Goal: Information Seeking & Learning: Learn about a topic

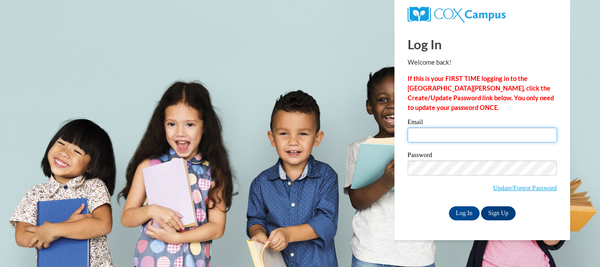
click at [422, 135] on input "Email" at bounding box center [482, 134] width 149 height 15
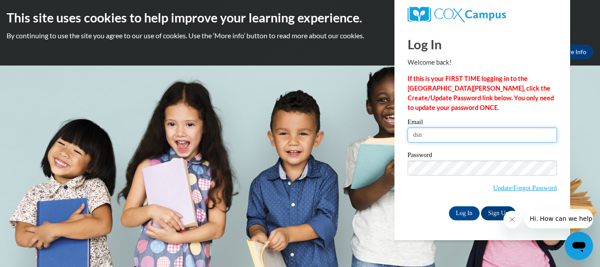
type input "[EMAIL_ADDRESS][DOMAIN_NAME]"
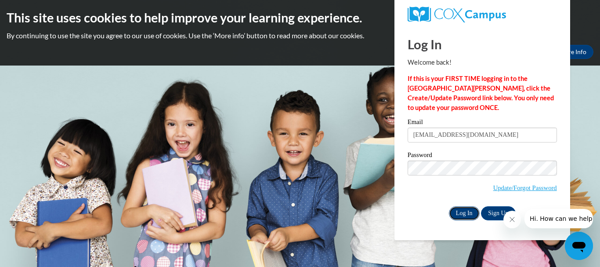
click at [455, 210] on input "Log In" at bounding box center [464, 213] width 31 height 14
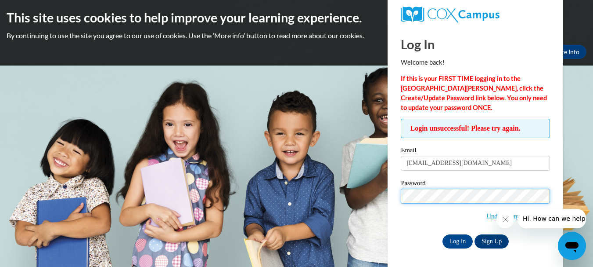
click at [443, 234] on input "Log In" at bounding box center [458, 241] width 31 height 14
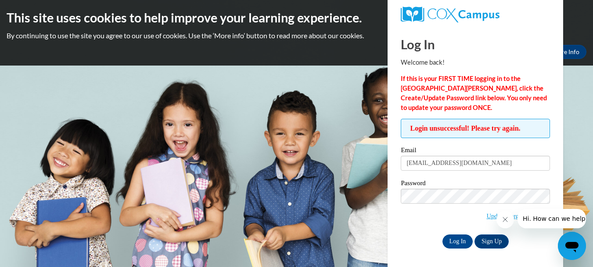
scroll to position [0, 0]
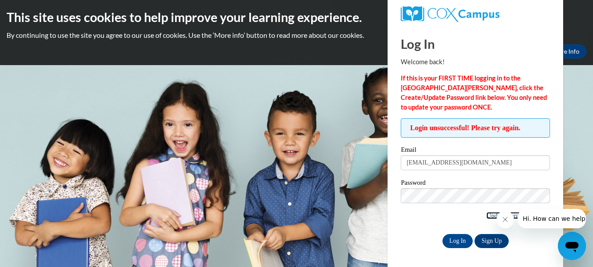
click at [490, 217] on link "Update/Forgot Password" at bounding box center [519, 215] width 64 height 7
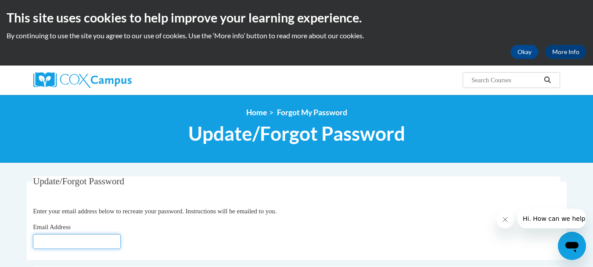
click at [57, 239] on input "Email Address" at bounding box center [77, 241] width 88 height 15
type input "dsnyder@lomira.k12.wi.us"
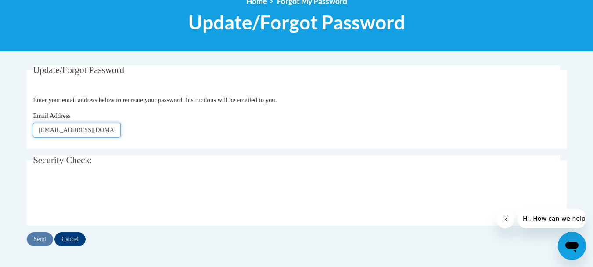
scroll to position [129, 0]
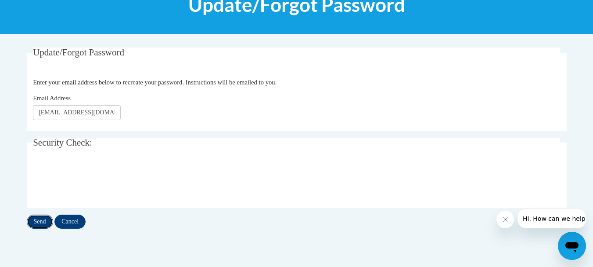
click at [40, 220] on input "Send" at bounding box center [40, 221] width 26 height 14
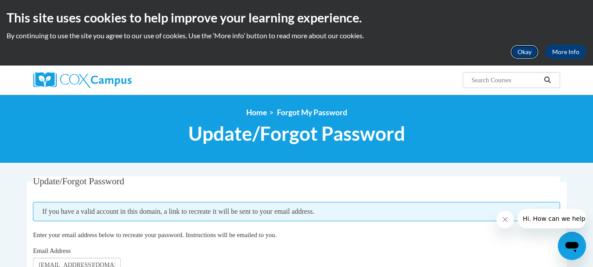
click at [523, 50] on button "Okay" at bounding box center [525, 52] width 28 height 14
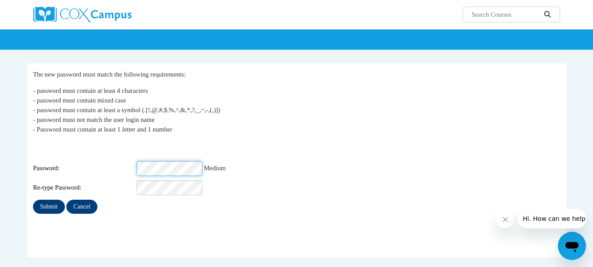
scroll to position [53, 0]
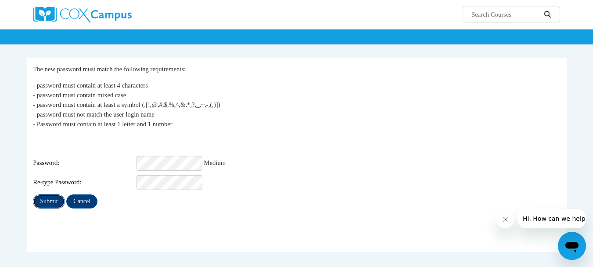
click at [53, 194] on input "Submit" at bounding box center [49, 201] width 32 height 14
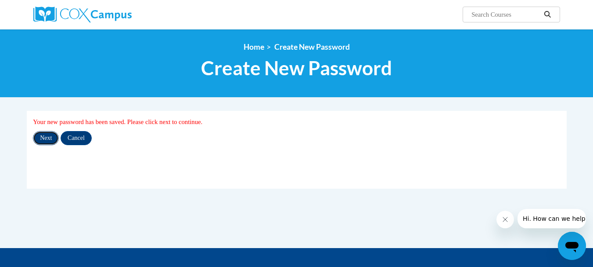
click at [48, 137] on input "Next" at bounding box center [46, 138] width 26 height 14
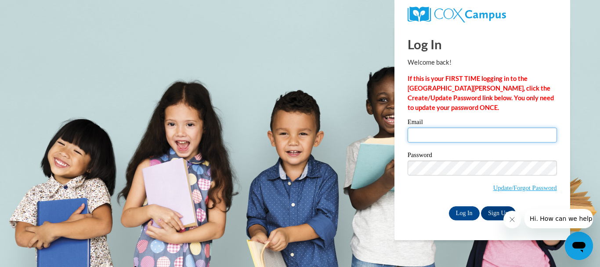
click at [415, 134] on input "Email" at bounding box center [482, 134] width 149 height 15
type input "[EMAIL_ADDRESS][DOMAIN_NAME]"
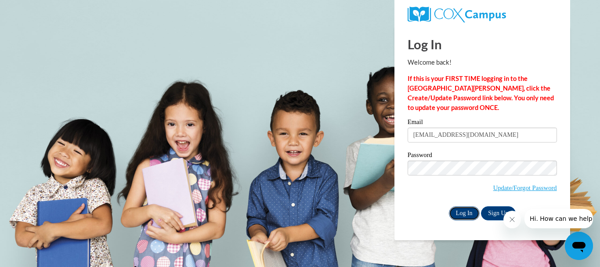
click at [462, 210] on input "Log In" at bounding box center [464, 213] width 31 height 14
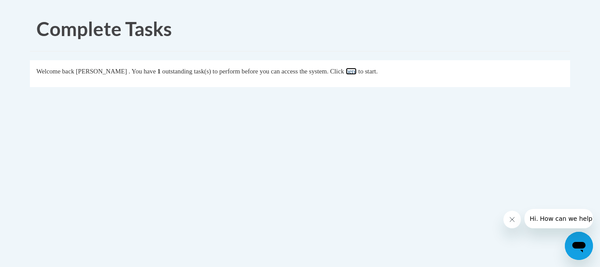
click at [357, 70] on link "here" at bounding box center [351, 71] width 11 height 7
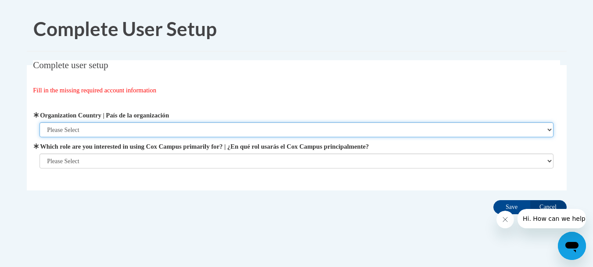
click at [72, 132] on select "Please Select United States | Estados Unidos Outside of the United States | Fue…" at bounding box center [297, 129] width 514 height 15
select select "ad49bcad-a171-4b2e-b99c-48b446064914"
click at [40, 122] on select "Please Select United States | Estados Unidos Outside of the United States | Fue…" at bounding box center [297, 129] width 514 height 15
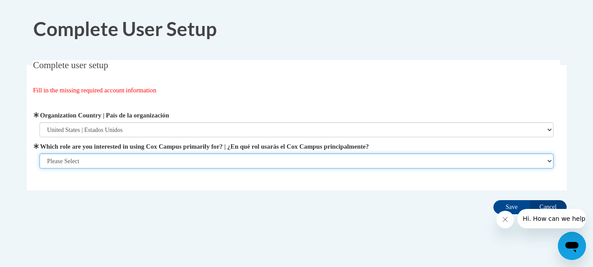
click at [80, 156] on select "Please Select College/University | Colegio/Universidad Community/Nonprofit Part…" at bounding box center [297, 160] width 514 height 15
select select "fbf2d438-af2f-41f8-98f1-81c410e29de3"
click at [40, 168] on select "Please Select College/University | Colegio/Universidad Community/Nonprofit Part…" at bounding box center [297, 160] width 514 height 15
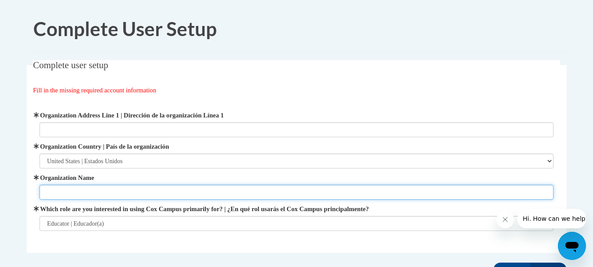
click at [88, 193] on input "Organization Name" at bounding box center [297, 192] width 514 height 15
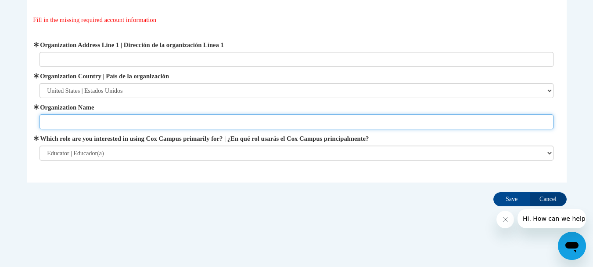
scroll to position [72, 0]
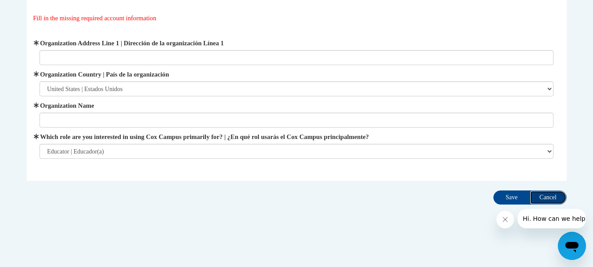
click at [556, 196] on input "Cancel" at bounding box center [548, 197] width 37 height 14
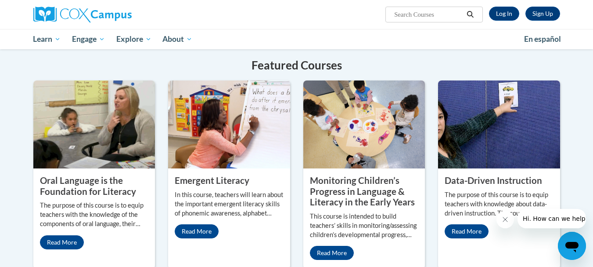
scroll to position [322, 0]
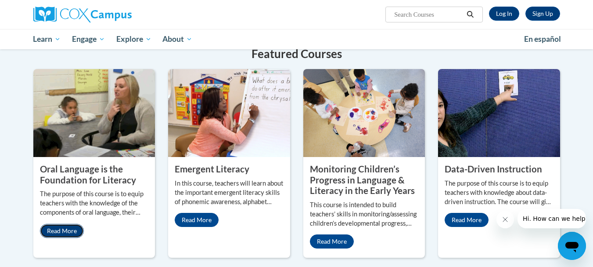
click at [64, 231] on link "Read More" at bounding box center [62, 231] width 44 height 14
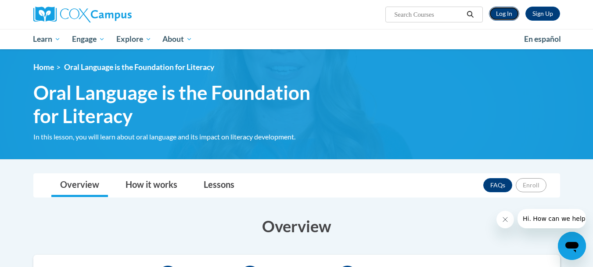
click at [500, 12] on link "Log In" at bounding box center [504, 14] width 30 height 14
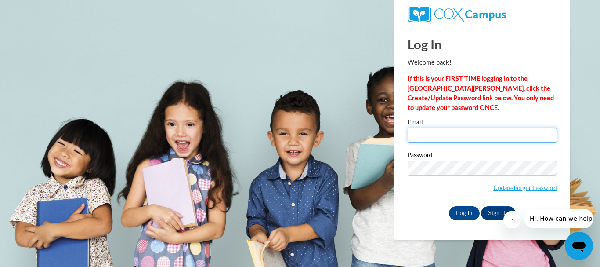
type input "[EMAIL_ADDRESS][DOMAIN_NAME]"
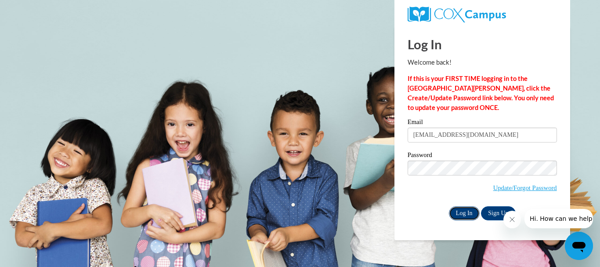
click at [467, 210] on input "Log In" at bounding box center [464, 213] width 31 height 14
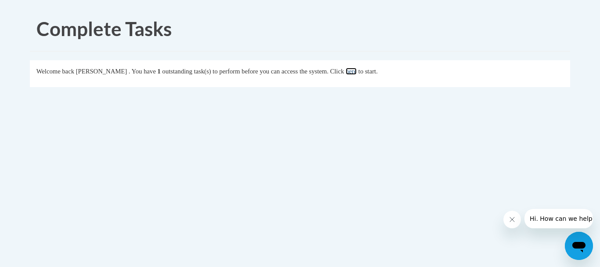
click at [357, 72] on link "here" at bounding box center [351, 71] width 11 height 7
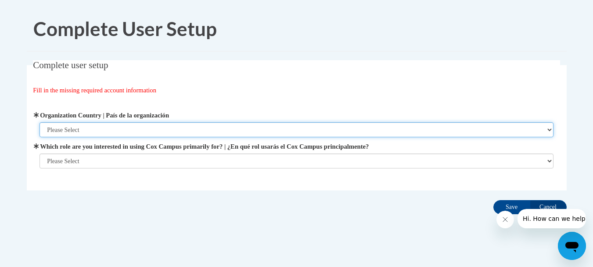
click at [117, 132] on select "Please Select United States | Estados Unidos Outside of the United States | Fue…" at bounding box center [297, 129] width 514 height 15
select select "ad49bcad-a171-4b2e-b99c-48b446064914"
click at [40, 122] on select "Please Select United States | Estados Unidos Outside of the United States | Fue…" at bounding box center [297, 129] width 514 height 15
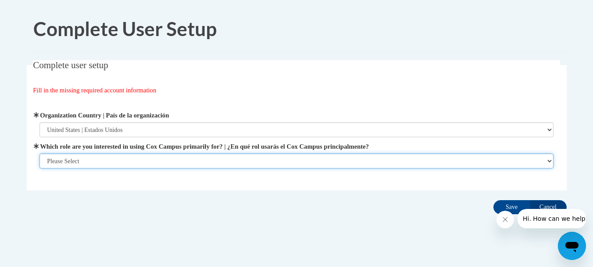
click at [67, 162] on select "Please Select College/University | Colegio/Universidad Community/Nonprofit Part…" at bounding box center [297, 160] width 514 height 15
select select "fbf2d438-af2f-41f8-98f1-81c410e29de3"
click at [40, 168] on select "Please Select College/University | Colegio/Universidad Community/Nonprofit Part…" at bounding box center [297, 160] width 514 height 15
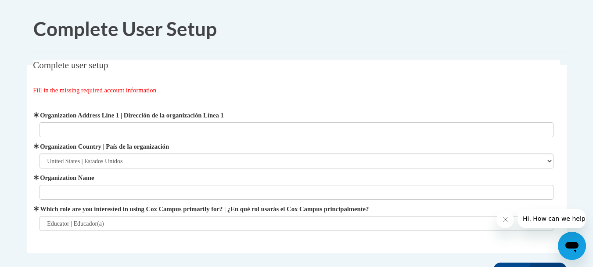
click at [89, 173] on label "Organization Name" at bounding box center [297, 178] width 514 height 10
click at [89, 185] on input "Organization Name" at bounding box center [297, 192] width 514 height 15
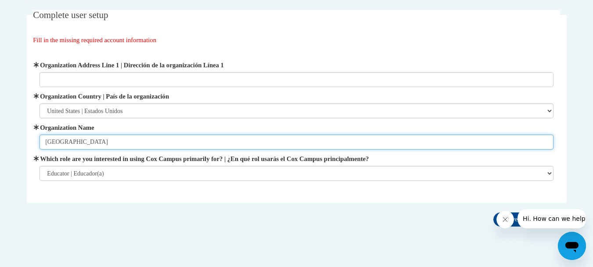
scroll to position [53, 0]
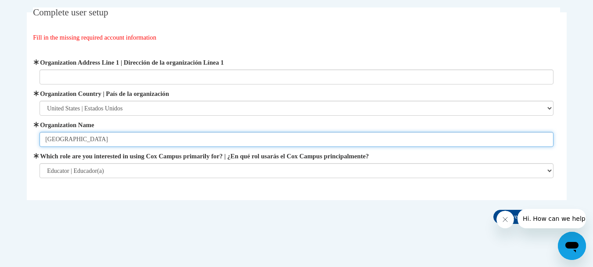
type input "Lomira school district"
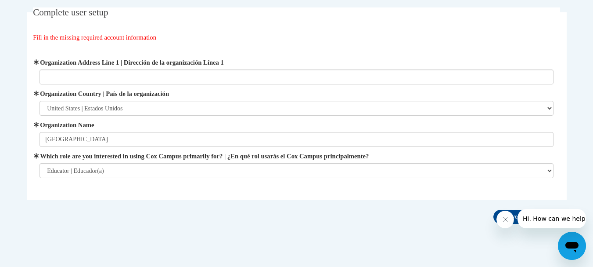
click at [516, 213] on div at bounding box center [542, 218] width 90 height 19
click at [504, 216] on icon "Close message from company" at bounding box center [505, 219] width 7 height 7
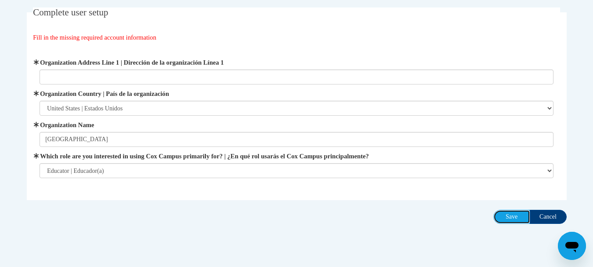
click at [505, 216] on input "Save" at bounding box center [512, 217] width 37 height 14
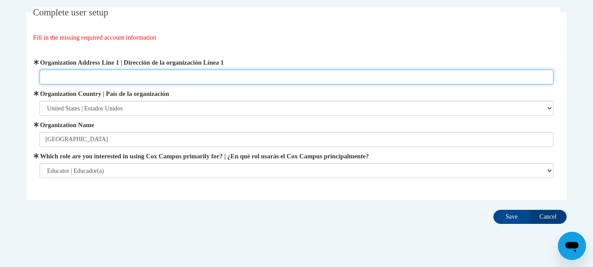
click at [65, 73] on input "Organization Address Line 1 | Dirección de la organización Línea 1" at bounding box center [297, 76] width 514 height 15
type input "1030 4th st lomira wi 53048"
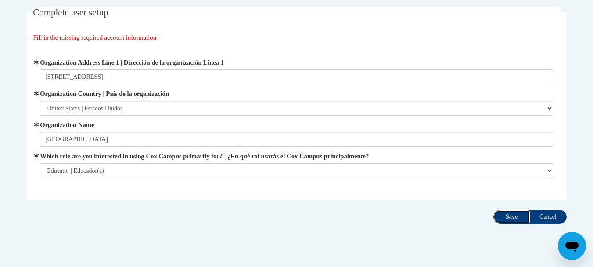
click at [512, 213] on input "Save" at bounding box center [512, 217] width 37 height 14
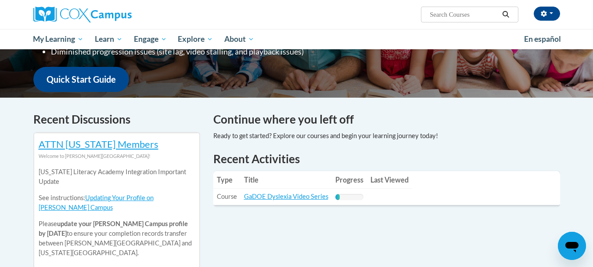
scroll to position [228, 0]
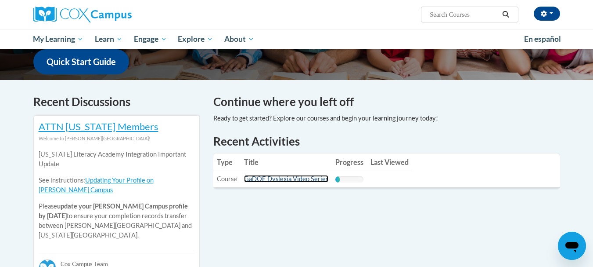
click at [292, 180] on link "GaDOE Dyslexia Video Series" at bounding box center [286, 178] width 84 height 7
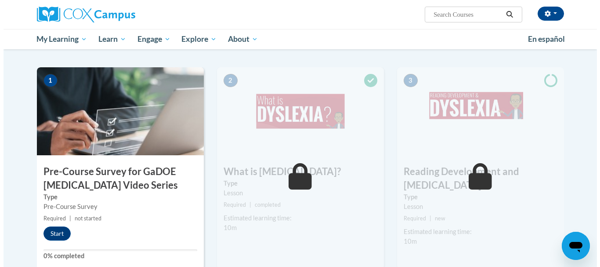
scroll to position [158, 0]
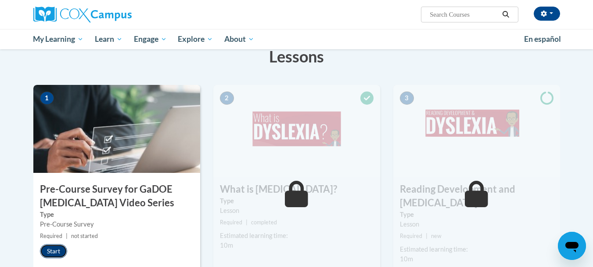
click at [54, 252] on button "Start" at bounding box center [53, 251] width 27 height 14
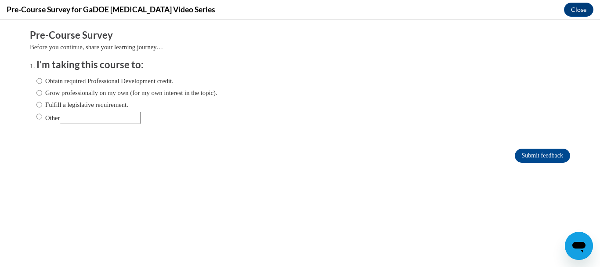
scroll to position [0, 0]
click at [36, 103] on input "Fulfill a legislative requirement." at bounding box center [39, 105] width 6 height 10
radio input "true"
click at [541, 153] on input "Submit feedback" at bounding box center [542, 155] width 55 height 14
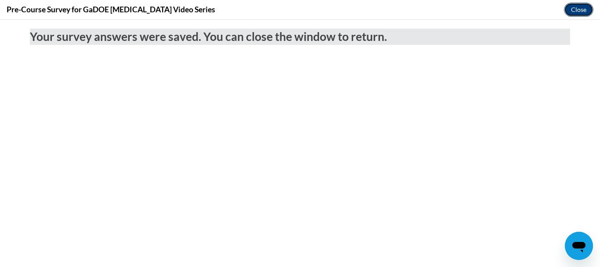
click at [575, 13] on button "Close" at bounding box center [578, 10] width 29 height 14
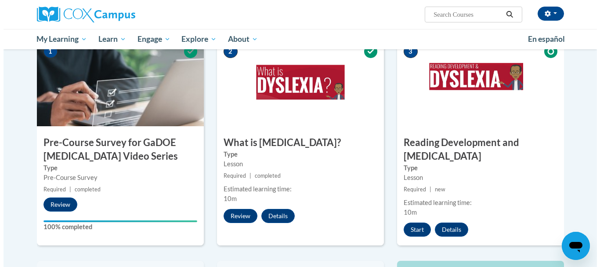
scroll to position [211, 0]
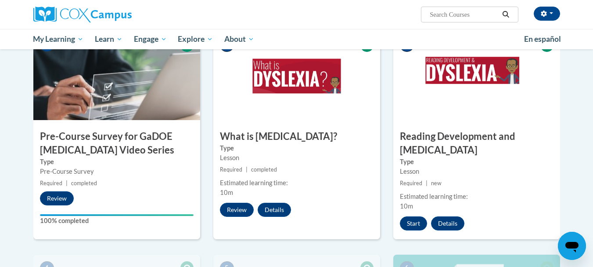
click at [271, 155] on div "Lesson" at bounding box center [297, 158] width 154 height 10
click at [235, 208] on button "Review" at bounding box center [237, 210] width 34 height 14
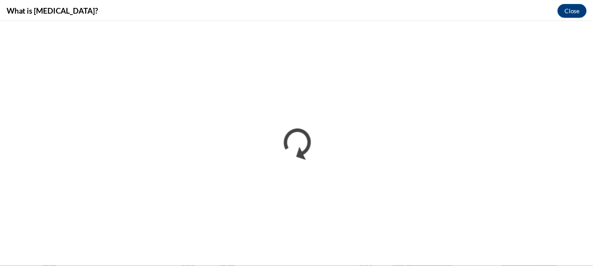
scroll to position [0, 0]
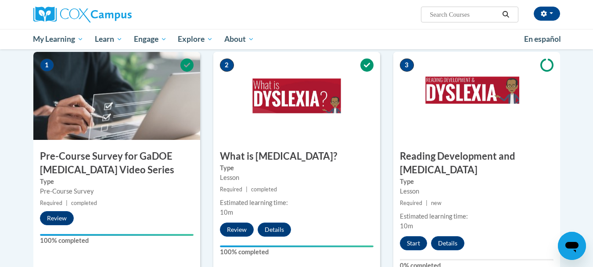
scroll to position [193, 0]
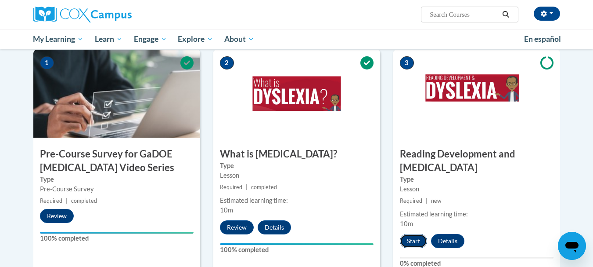
click at [412, 234] on button "Start" at bounding box center [413, 241] width 27 height 14
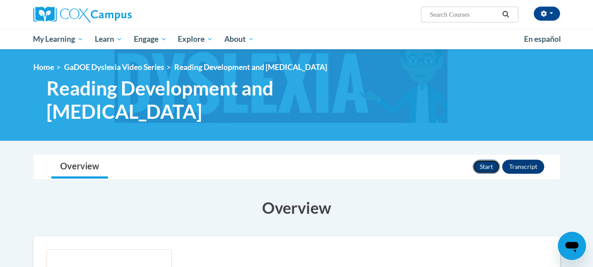
click at [488, 164] on button "Start" at bounding box center [486, 166] width 27 height 14
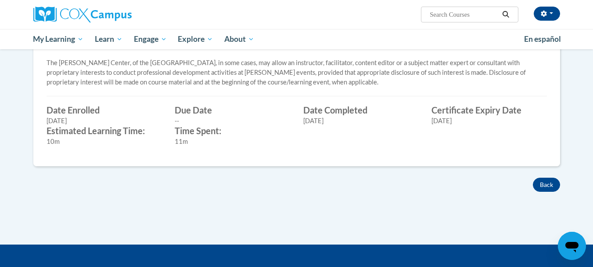
scroll to position [334, 0]
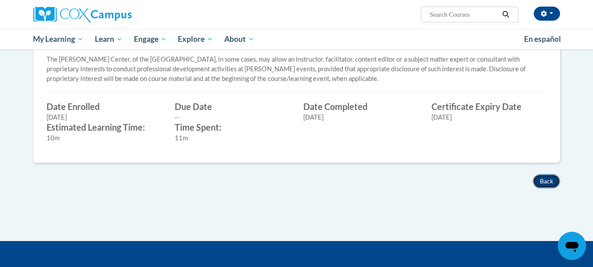
click at [550, 184] on button "Back" at bounding box center [546, 181] width 27 height 14
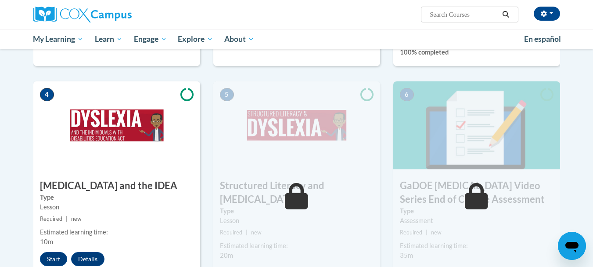
scroll to position [422, 0]
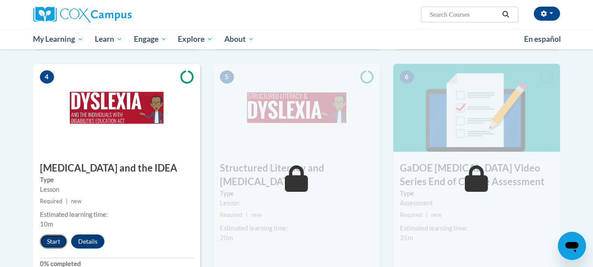
click at [55, 234] on button "Start" at bounding box center [53, 241] width 27 height 14
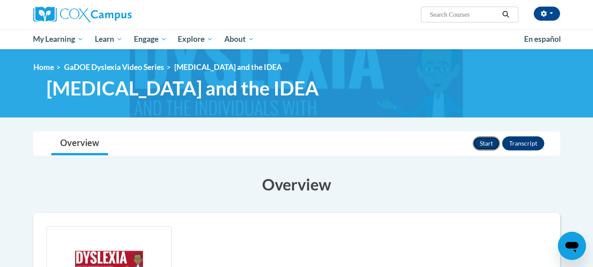
click at [482, 141] on button "Start" at bounding box center [486, 143] width 27 height 14
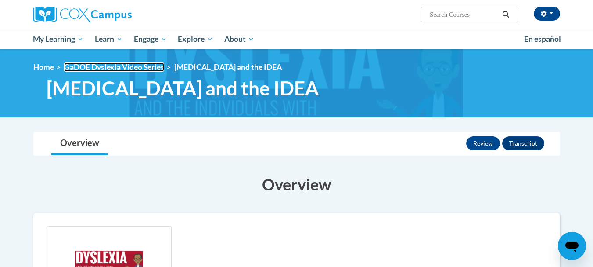
click at [140, 68] on link "GaDOE Dyslexia Video Series" at bounding box center [114, 66] width 100 height 9
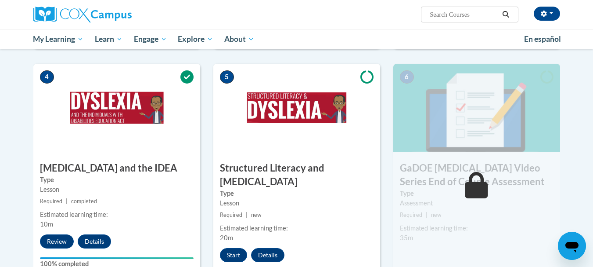
scroll to position [439, 0]
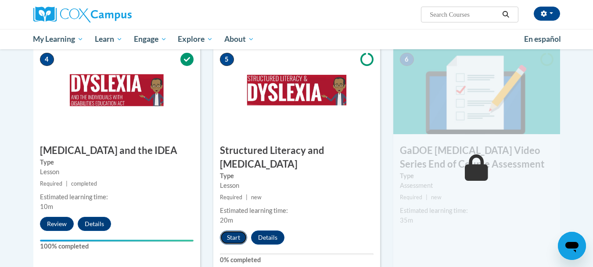
click at [232, 230] on button "Start" at bounding box center [233, 237] width 27 height 14
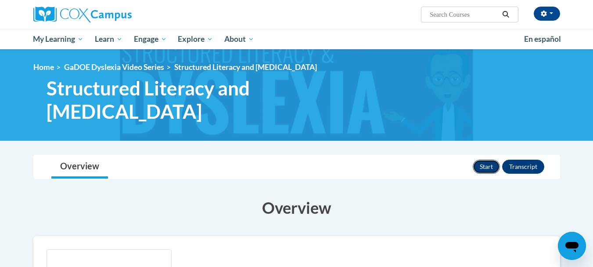
click at [493, 159] on button "Start" at bounding box center [486, 166] width 27 height 14
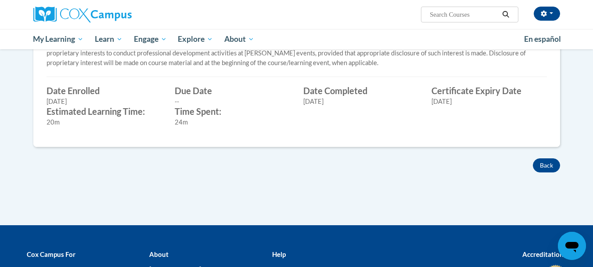
scroll to position [439, 0]
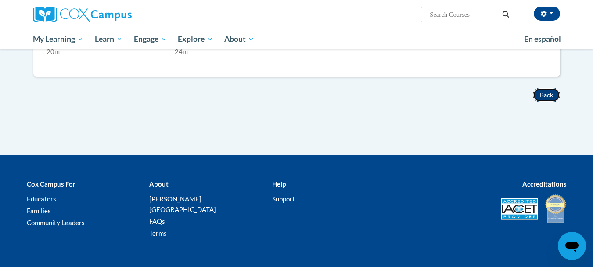
click at [553, 88] on button "Back" at bounding box center [546, 95] width 27 height 14
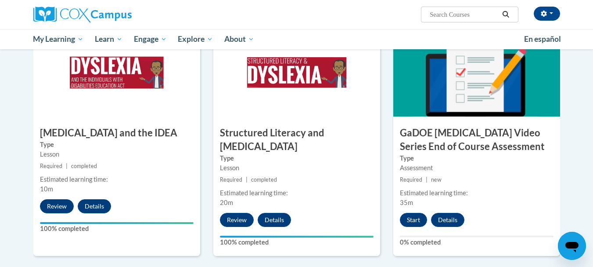
scroll to position [474, 0]
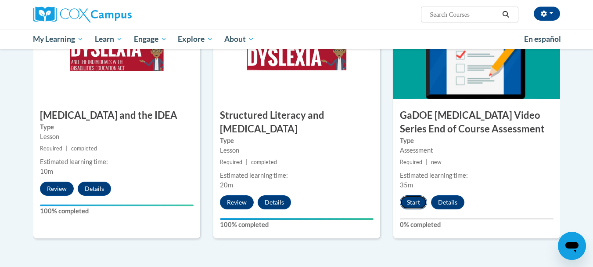
click at [410, 195] on button "Start" at bounding box center [413, 202] width 27 height 14
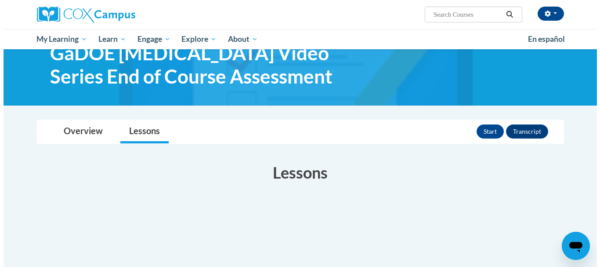
scroll to position [53, 0]
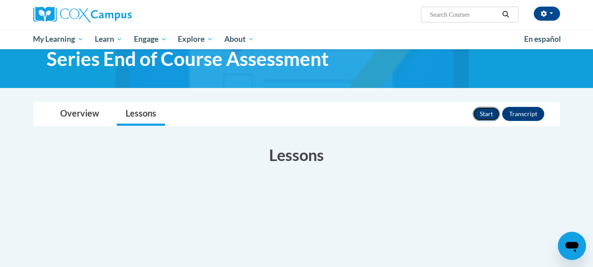
click at [487, 112] on button "Start" at bounding box center [486, 114] width 27 height 14
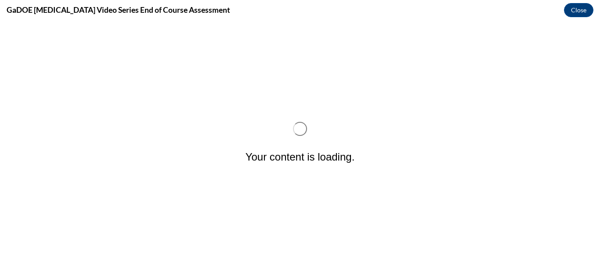
scroll to position [0, 0]
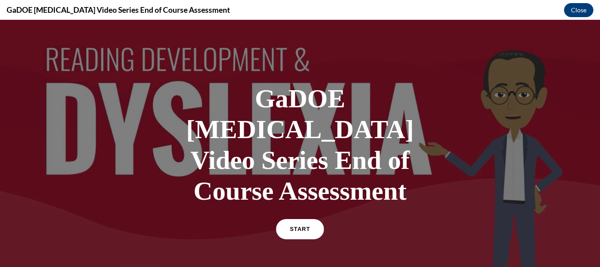
click at [294, 226] on span "START" at bounding box center [300, 229] width 20 height 7
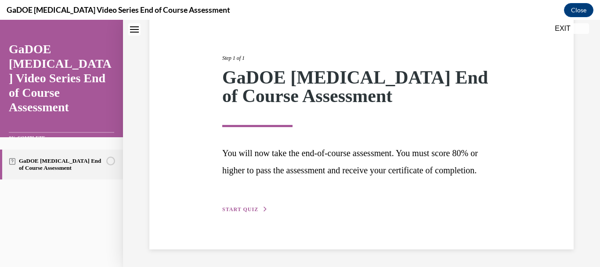
scroll to position [105, 0]
click at [243, 208] on span "START QUIZ" at bounding box center [240, 209] width 36 height 6
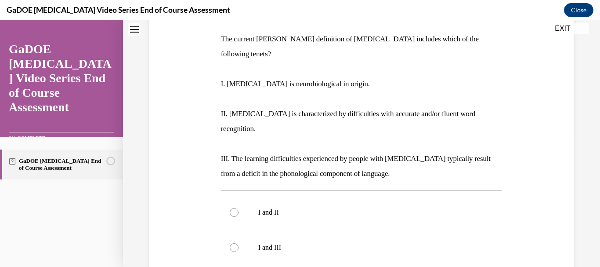
scroll to position [134, 0]
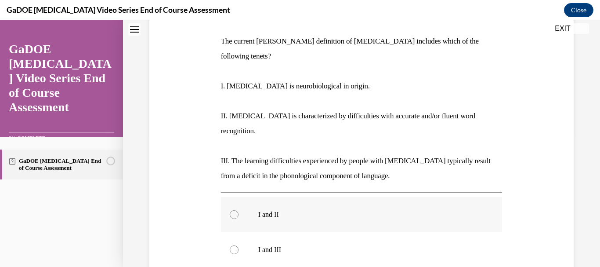
click at [232, 210] on div at bounding box center [234, 214] width 9 height 9
click at [232, 210] on input "I and II" at bounding box center [234, 214] width 9 height 9
radio input "true"
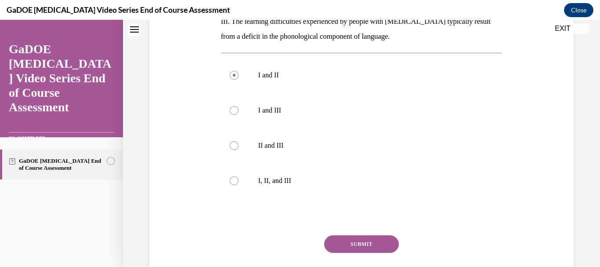
scroll to position [301, 0]
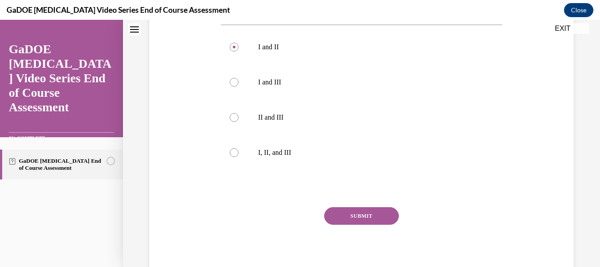
click at [367, 207] on button "SUBMIT" at bounding box center [361, 216] width 75 height 18
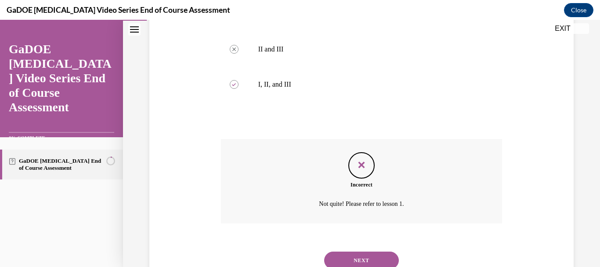
scroll to position [372, 0]
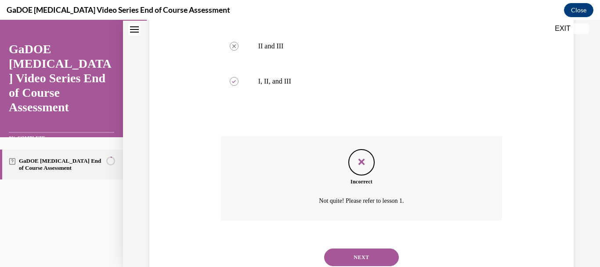
click at [361, 248] on button "NEXT" at bounding box center [361, 257] width 75 height 18
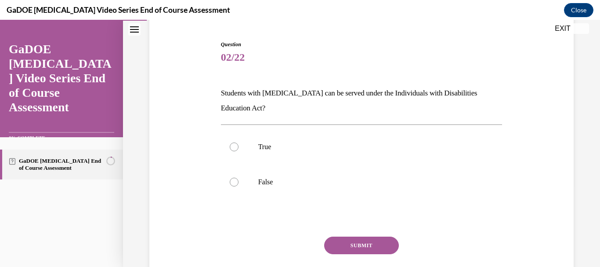
scroll to position [88, 0]
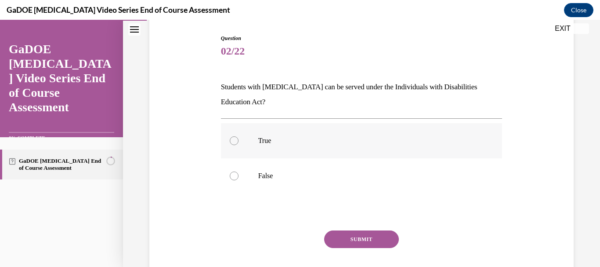
click at [233, 142] on div at bounding box center [234, 140] width 9 height 9
click at [233, 142] on input "True" at bounding box center [234, 140] width 9 height 9
radio input "true"
click at [371, 238] on button "SUBMIT" at bounding box center [361, 239] width 75 height 18
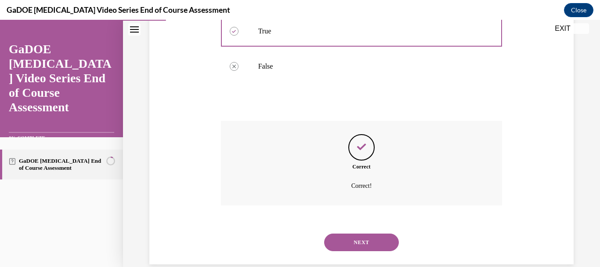
scroll to position [212, 0]
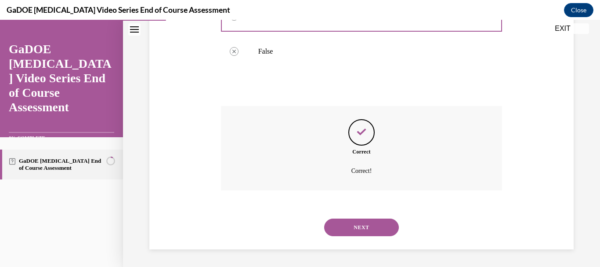
click at [360, 225] on button "NEXT" at bounding box center [361, 227] width 75 height 18
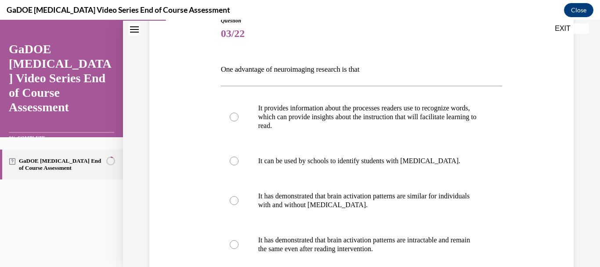
scroll to position [123, 0]
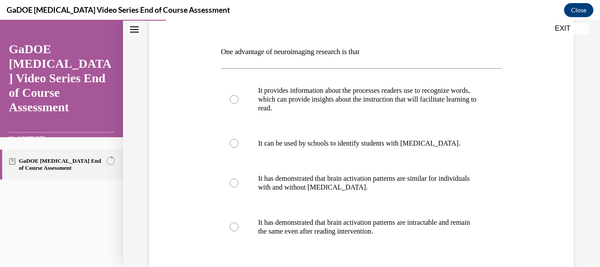
drag, startPoint x: 230, startPoint y: 97, endPoint x: 210, endPoint y: 115, distance: 26.8
click at [210, 115] on div "Question 03/22 One advantage of neuroimaging research is that It provides infor…" at bounding box center [361, 165] width 429 height 385
click at [232, 99] on div at bounding box center [234, 99] width 9 height 9
click at [232, 99] on input "It provides information about the processes readers use to recognize words, whi…" at bounding box center [234, 99] width 9 height 9
radio input "true"
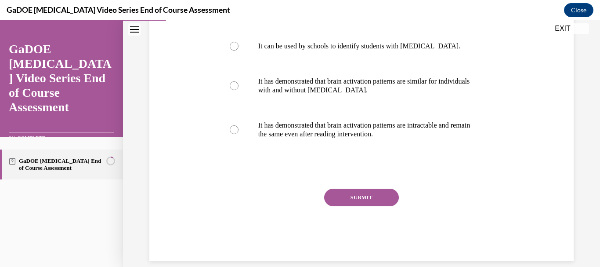
scroll to position [232, 0]
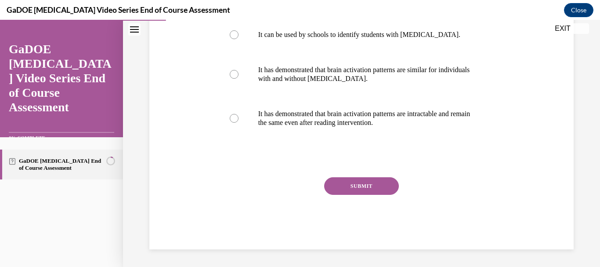
click at [376, 189] on button "SUBMIT" at bounding box center [361, 186] width 75 height 18
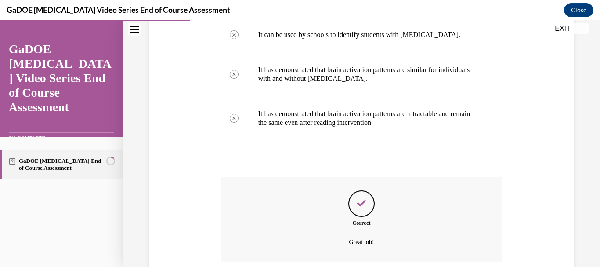
scroll to position [303, 0]
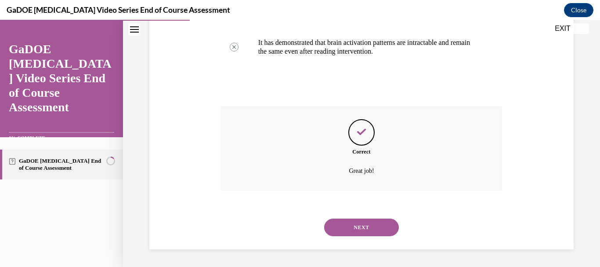
click at [356, 228] on button "NEXT" at bounding box center [361, 227] width 75 height 18
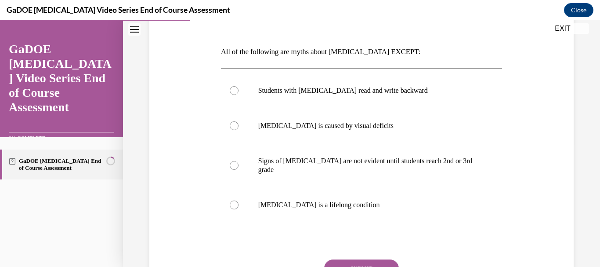
scroll to position [141, 0]
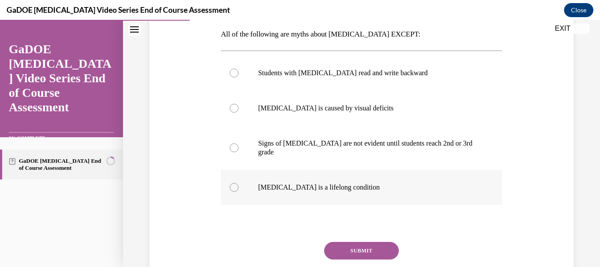
click at [233, 183] on div at bounding box center [234, 187] width 9 height 9
click at [233, 183] on input "Dyslexia is a lifelong condition" at bounding box center [234, 187] width 9 height 9
radio input "true"
click at [357, 242] on button "SUBMIT" at bounding box center [361, 251] width 75 height 18
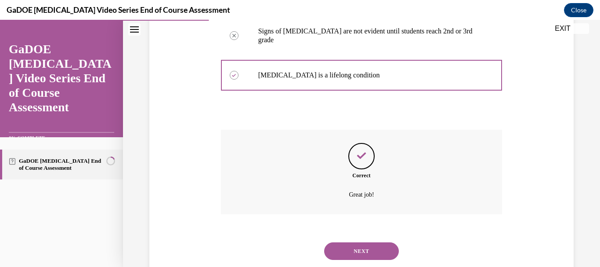
scroll to position [268, 0]
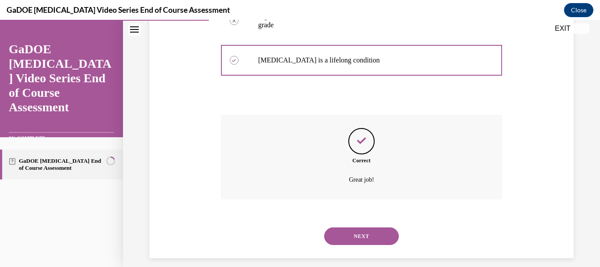
click at [362, 227] on button "NEXT" at bounding box center [361, 236] width 75 height 18
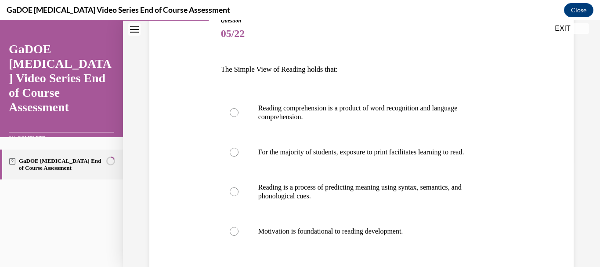
scroll to position [123, 0]
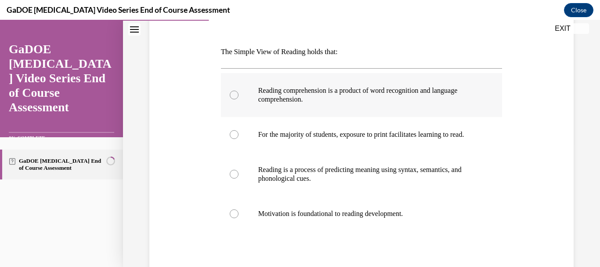
click at [234, 95] on div at bounding box center [234, 94] width 9 height 9
click at [234, 95] on input "Reading comprehension is a product of word recognition and language comprehensi…" at bounding box center [234, 94] width 9 height 9
radio input "true"
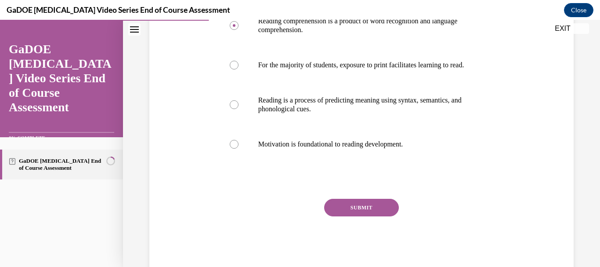
scroll to position [193, 0]
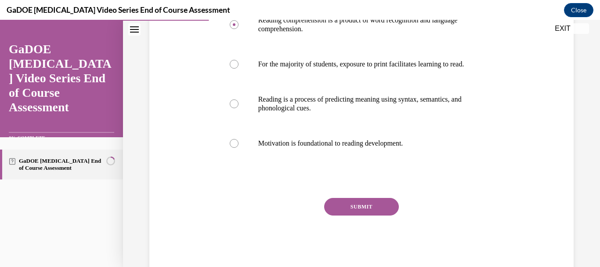
click at [377, 213] on button "SUBMIT" at bounding box center [361, 207] width 75 height 18
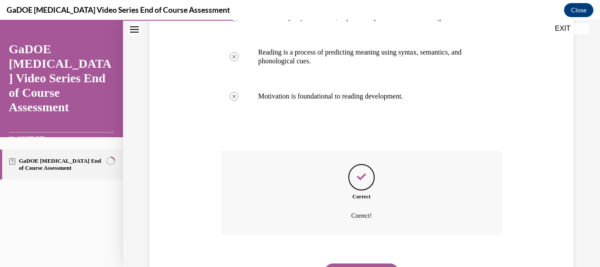
scroll to position [294, 0]
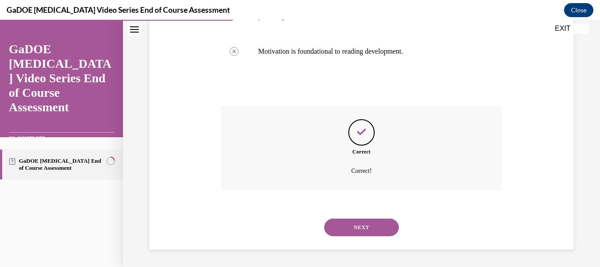
click at [349, 226] on button "NEXT" at bounding box center [361, 227] width 75 height 18
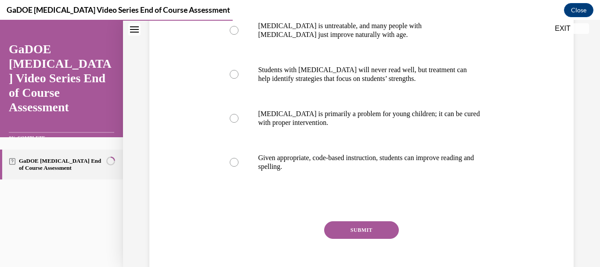
scroll to position [193, 0]
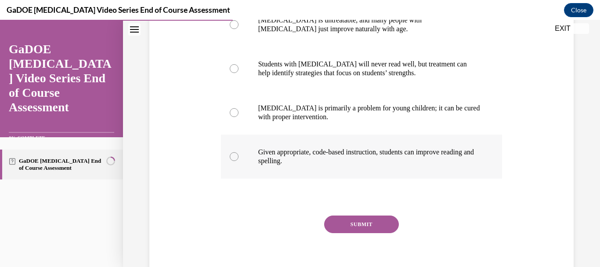
click at [233, 159] on div at bounding box center [234, 156] width 9 height 9
click at [233, 159] on input "Given appropriate, code-based instruction, students can improve reading and spe…" at bounding box center [234, 156] width 9 height 9
radio input "true"
click at [357, 222] on button "SUBMIT" at bounding box center [361, 224] width 75 height 18
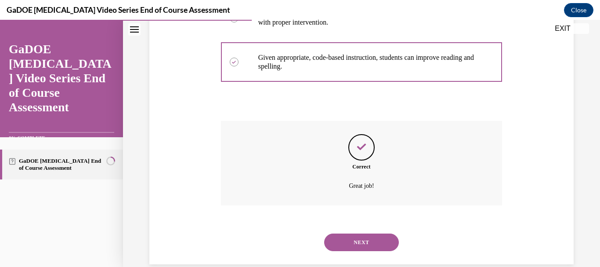
scroll to position [303, 0]
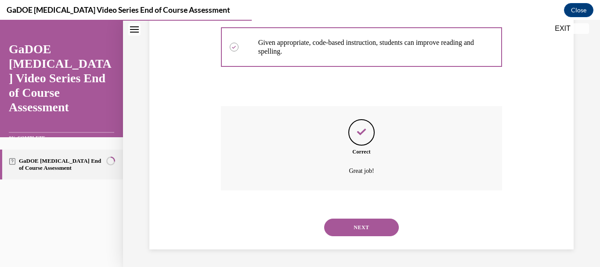
click at [369, 225] on button "NEXT" at bounding box center [361, 227] width 75 height 18
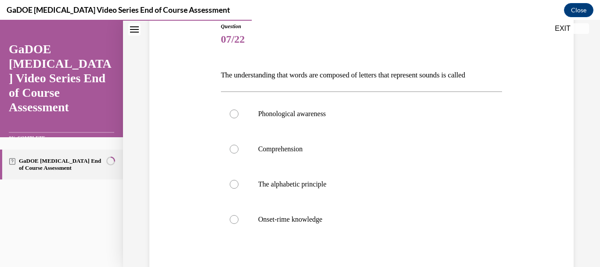
scroll to position [105, 0]
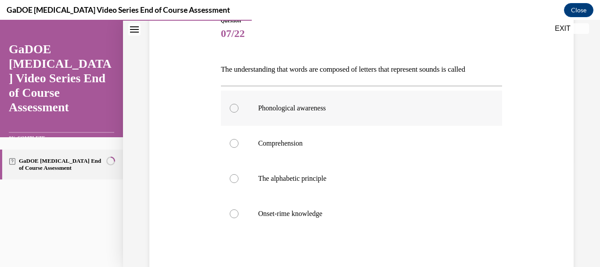
click at [233, 105] on div at bounding box center [234, 108] width 9 height 9
click at [233, 105] on input "Phonological awareness" at bounding box center [234, 108] width 9 height 9
radio input "true"
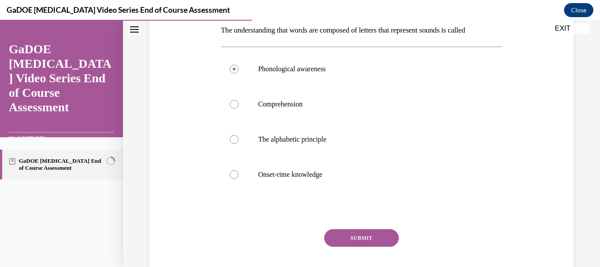
scroll to position [158, 0]
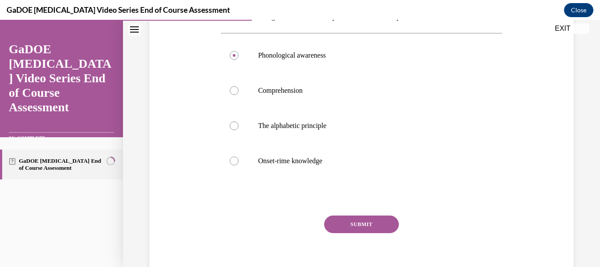
click at [370, 222] on button "SUBMIT" at bounding box center [361, 224] width 75 height 18
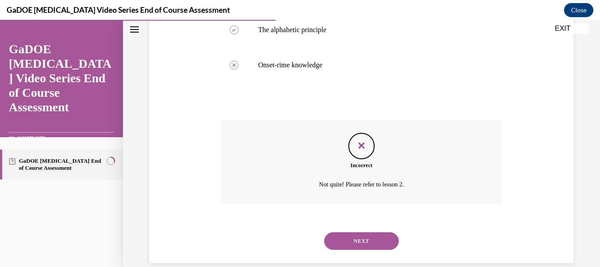
scroll to position [268, 0]
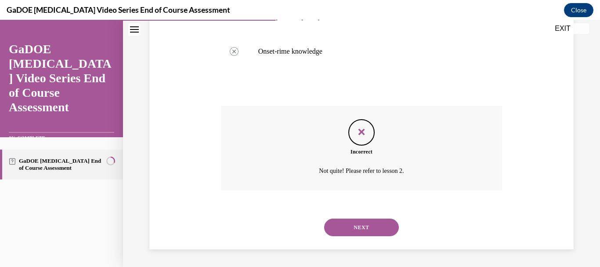
click at [365, 229] on button "NEXT" at bounding box center [361, 227] width 75 height 18
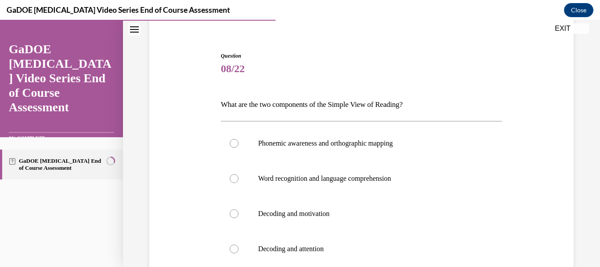
scroll to position [88, 0]
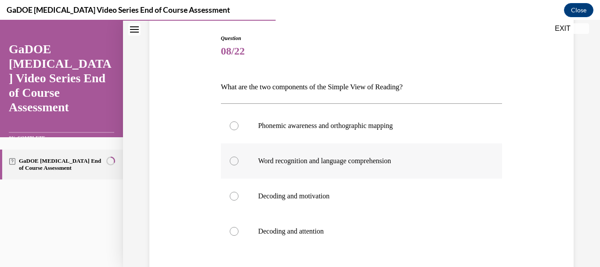
click at [234, 159] on div at bounding box center [234, 160] width 9 height 9
click at [234, 159] on input "Word recognition and language comprehension" at bounding box center [234, 160] width 9 height 9
radio input "true"
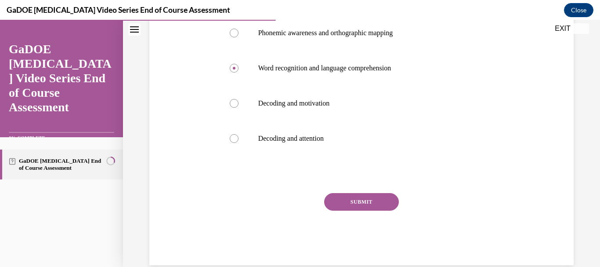
scroll to position [196, 0]
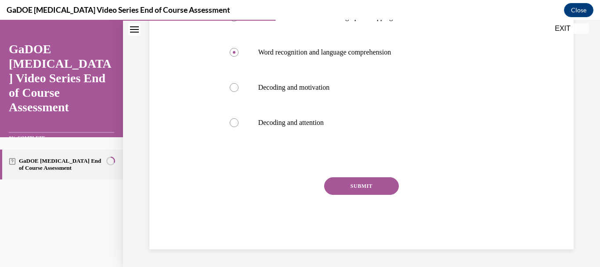
click at [372, 187] on button "SUBMIT" at bounding box center [361, 186] width 75 height 18
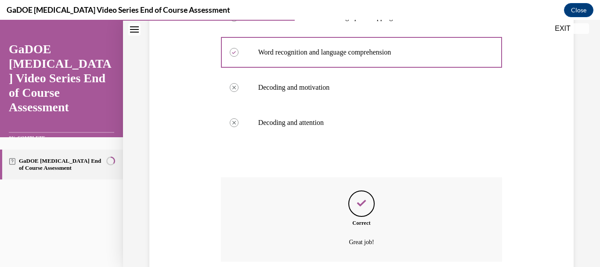
scroll to position [268, 0]
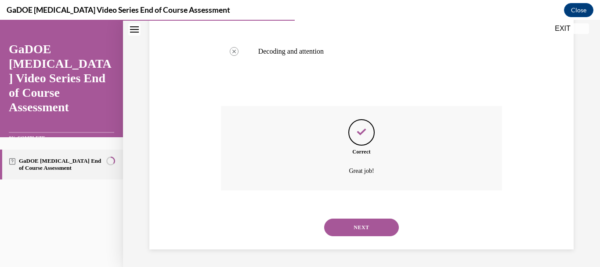
click at [361, 225] on button "NEXT" at bounding box center [361, 227] width 75 height 18
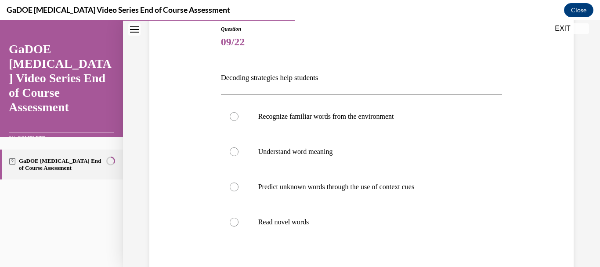
scroll to position [105, 0]
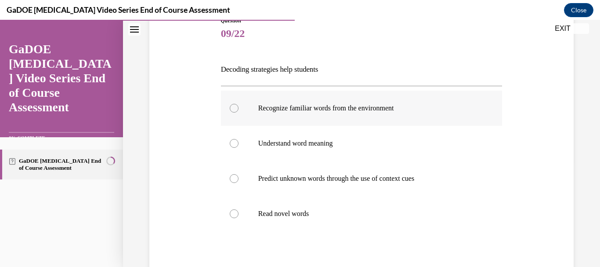
click at [234, 108] on div at bounding box center [234, 108] width 9 height 9
click at [234, 108] on input "Recognize familiar words from the environment" at bounding box center [234, 108] width 9 height 9
radio input "true"
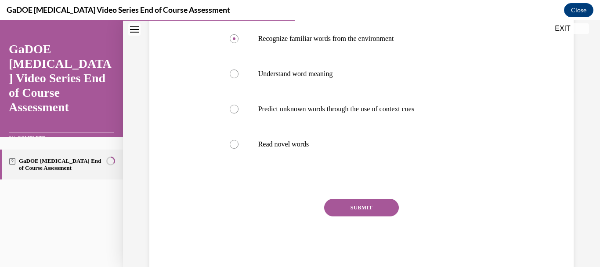
scroll to position [176, 0]
click at [359, 203] on button "SUBMIT" at bounding box center [361, 207] width 75 height 18
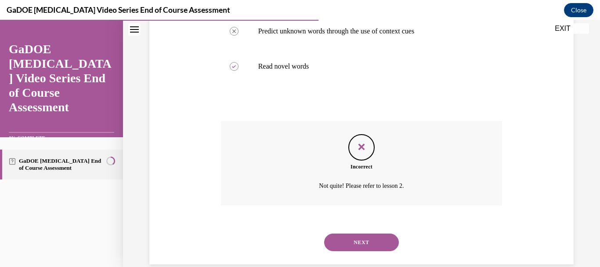
scroll to position [268, 0]
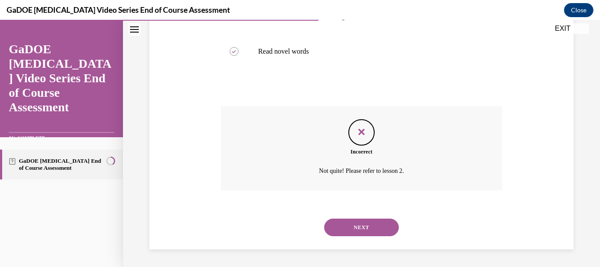
click at [358, 226] on button "NEXT" at bounding box center [361, 227] width 75 height 18
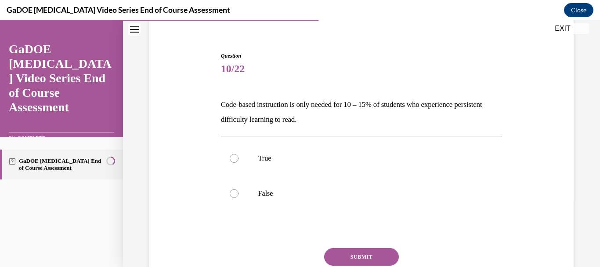
scroll to position [88, 0]
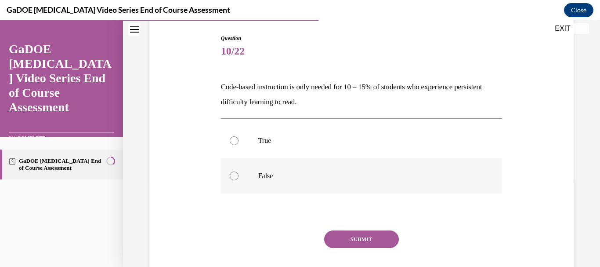
click at [235, 174] on div at bounding box center [234, 175] width 9 height 9
click at [235, 174] on input "False" at bounding box center [234, 175] width 9 height 9
radio input "true"
click at [372, 233] on button "SUBMIT" at bounding box center [361, 239] width 75 height 18
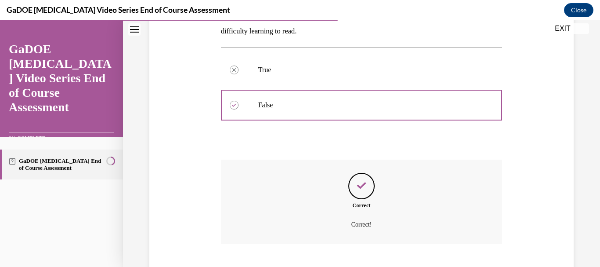
scroll to position [212, 0]
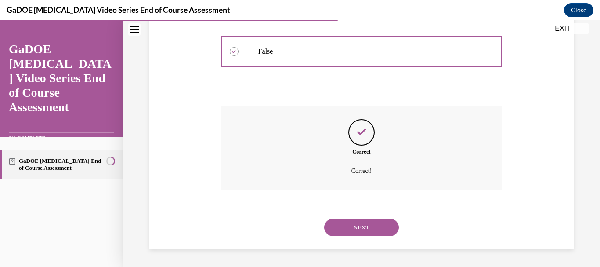
click at [365, 227] on button "NEXT" at bounding box center [361, 227] width 75 height 18
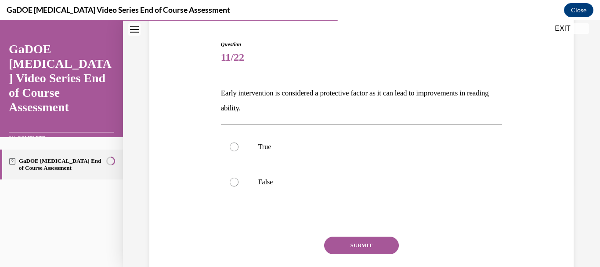
scroll to position [88, 0]
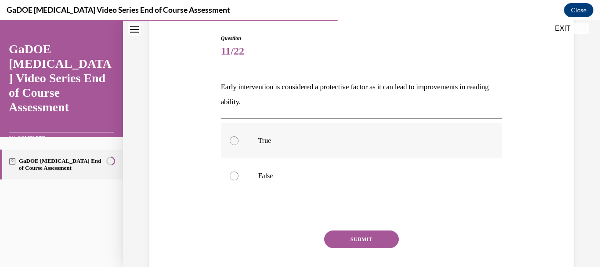
click at [232, 141] on div at bounding box center [234, 140] width 9 height 9
click at [232, 141] on input "True" at bounding box center [234, 140] width 9 height 9
radio input "true"
click at [370, 241] on button "SUBMIT" at bounding box center [361, 239] width 75 height 18
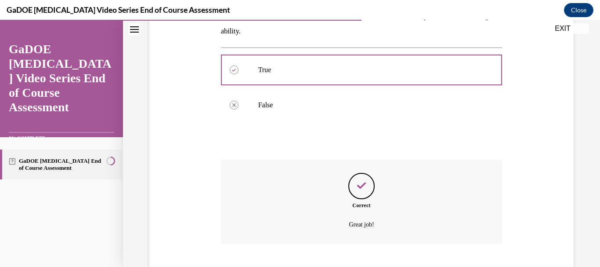
scroll to position [212, 0]
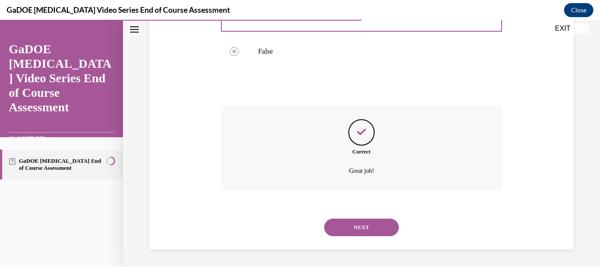
click at [367, 223] on button "NEXT" at bounding box center [361, 227] width 75 height 18
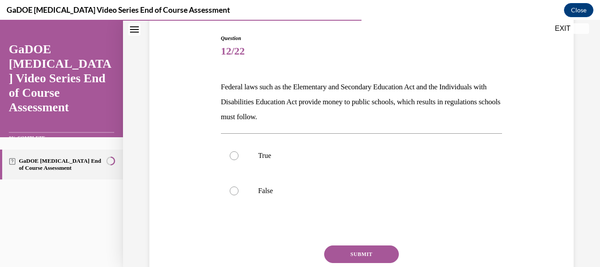
scroll to position [105, 0]
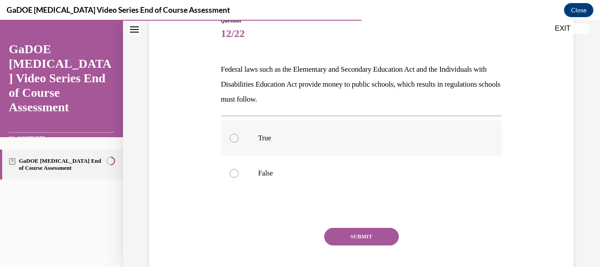
click at [233, 138] on div at bounding box center [234, 138] width 9 height 9
click at [233, 138] on input "True" at bounding box center [234, 138] width 9 height 9
radio input "true"
click at [353, 238] on button "SUBMIT" at bounding box center [361, 237] width 75 height 18
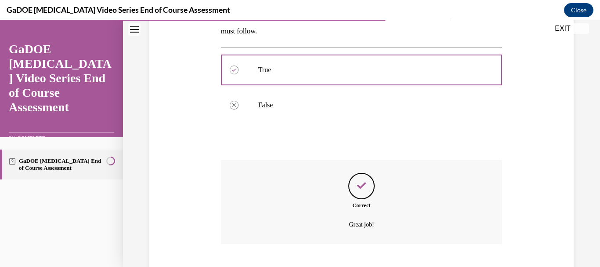
scroll to position [227, 0]
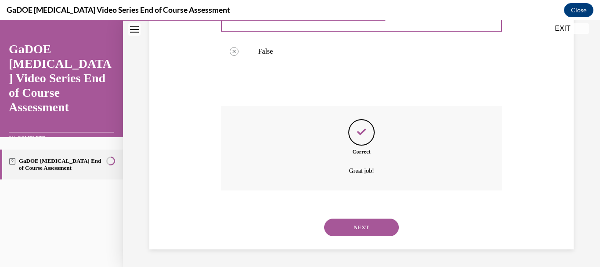
click at [351, 225] on button "NEXT" at bounding box center [361, 227] width 75 height 18
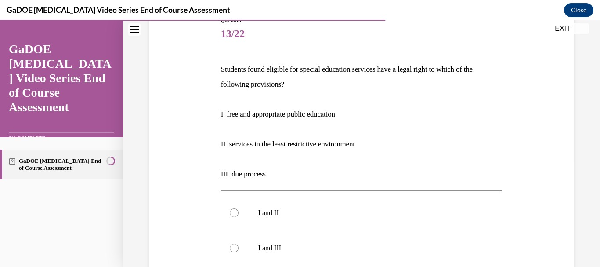
scroll to position [123, 0]
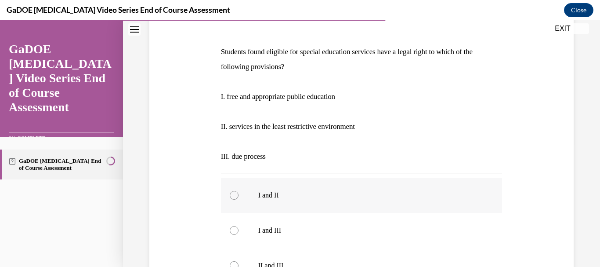
click at [234, 195] on div at bounding box center [234, 195] width 9 height 9
click at [234, 195] on input "I and II" at bounding box center [234, 195] width 9 height 9
radio input "true"
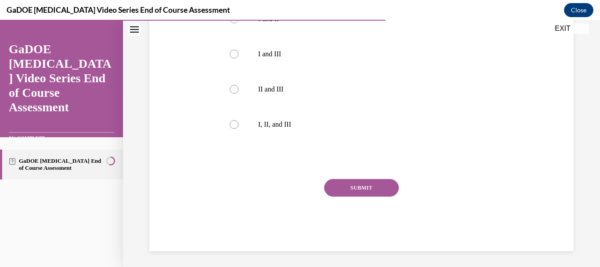
scroll to position [301, 0]
click at [363, 182] on button "SUBMIT" at bounding box center [361, 186] width 75 height 18
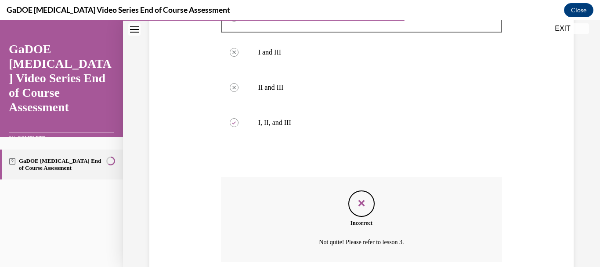
scroll to position [372, 0]
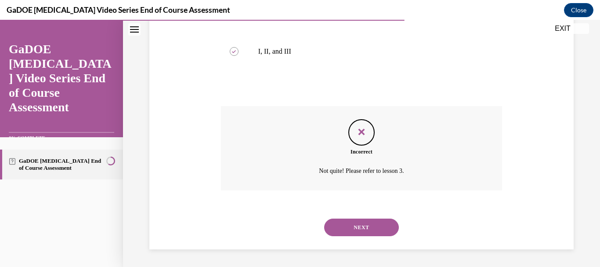
click at [348, 225] on button "NEXT" at bounding box center [361, 227] width 75 height 18
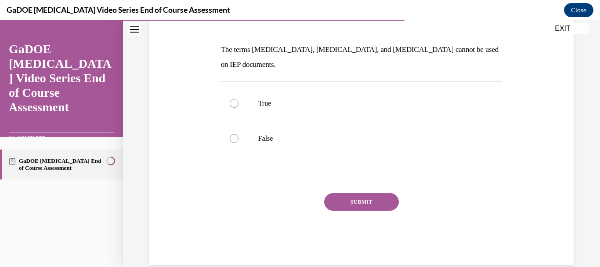
scroll to position [126, 0]
click at [233, 133] on div at bounding box center [234, 137] width 9 height 9
click at [233, 133] on input "False" at bounding box center [234, 137] width 9 height 9
radio input "true"
click at [365, 192] on button "SUBMIT" at bounding box center [361, 201] width 75 height 18
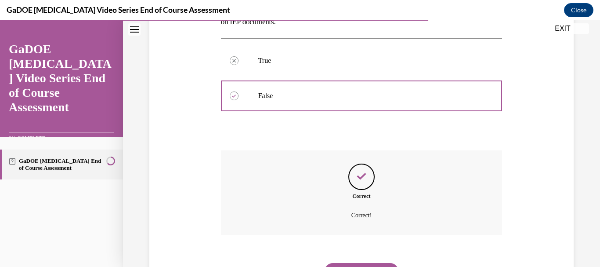
scroll to position [197, 0]
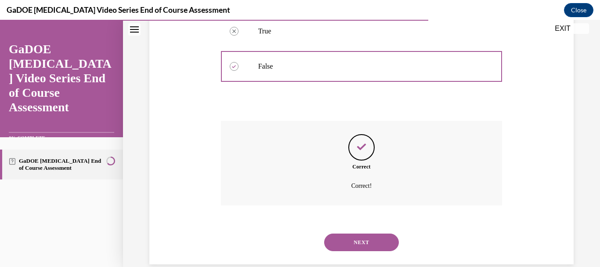
click at [362, 233] on button "NEXT" at bounding box center [361, 242] width 75 height 18
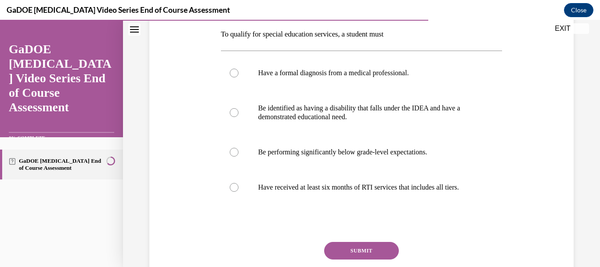
scroll to position [158, 0]
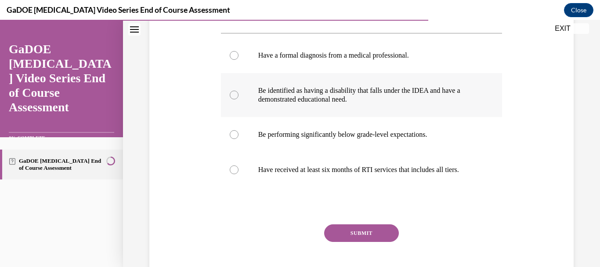
click at [231, 95] on div at bounding box center [234, 94] width 9 height 9
click at [231, 95] on input "Be identified as having a disability that falls under the IDEA and have a demon…" at bounding box center [234, 94] width 9 height 9
radio input "true"
click at [351, 242] on button "SUBMIT" at bounding box center [361, 233] width 75 height 18
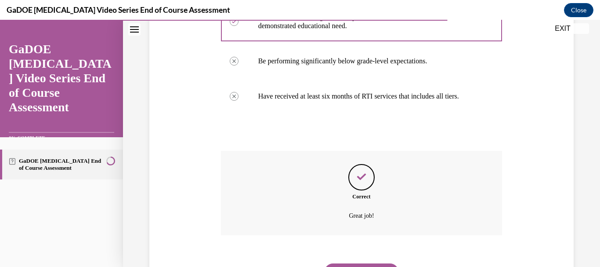
scroll to position [285, 0]
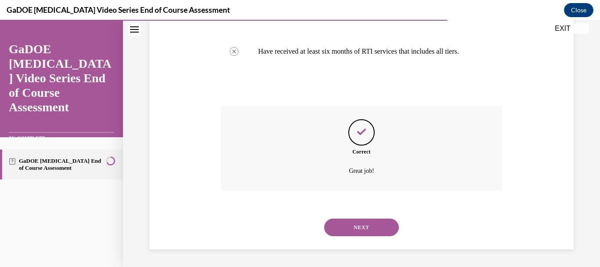
click at [361, 227] on button "NEXT" at bounding box center [361, 227] width 75 height 18
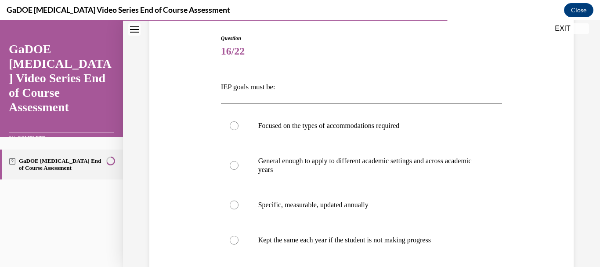
scroll to position [105, 0]
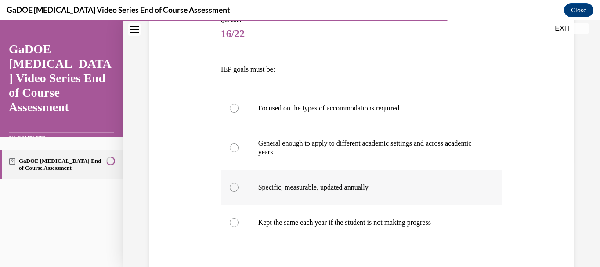
click at [232, 188] on div at bounding box center [234, 187] width 9 height 9
click at [232, 188] on input "Specific, measurable, updated annually" at bounding box center [234, 187] width 9 height 9
radio input "true"
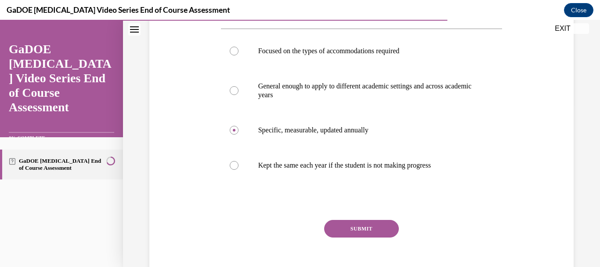
scroll to position [205, 0]
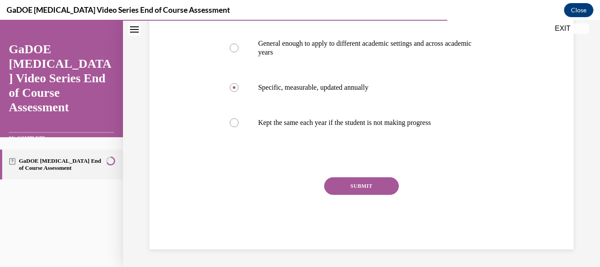
click at [369, 185] on button "SUBMIT" at bounding box center [361, 186] width 75 height 18
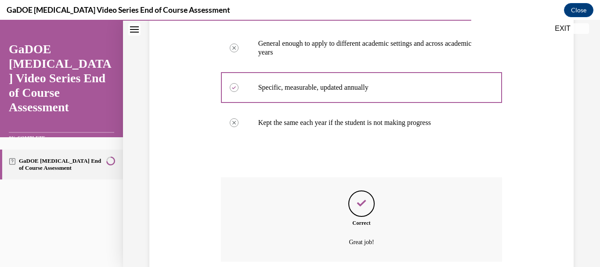
scroll to position [276, 0]
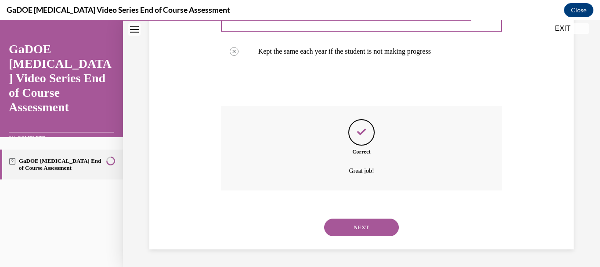
click at [362, 225] on button "NEXT" at bounding box center [361, 227] width 75 height 18
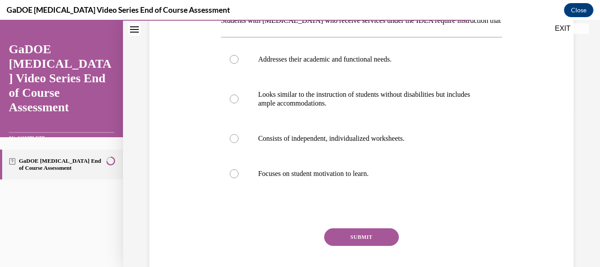
scroll to position [158, 0]
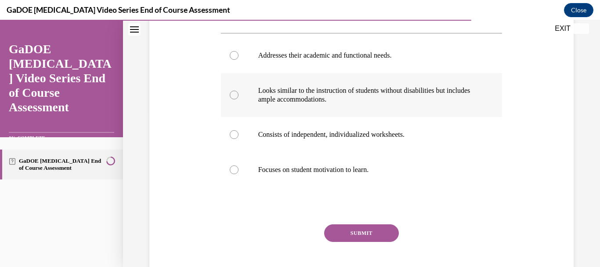
click at [233, 94] on div at bounding box center [234, 94] width 9 height 9
click at [233, 94] on input "Looks similar to the instruction of students without disabilities but includes …" at bounding box center [234, 94] width 9 height 9
radio input "true"
click at [372, 233] on button "SUBMIT" at bounding box center [361, 233] width 75 height 18
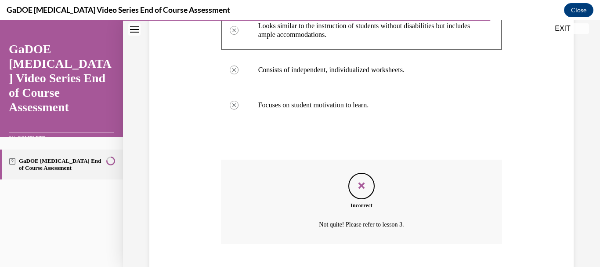
scroll to position [276, 0]
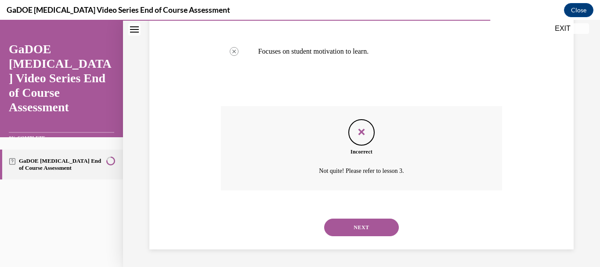
click at [364, 224] on button "NEXT" at bounding box center [361, 227] width 75 height 18
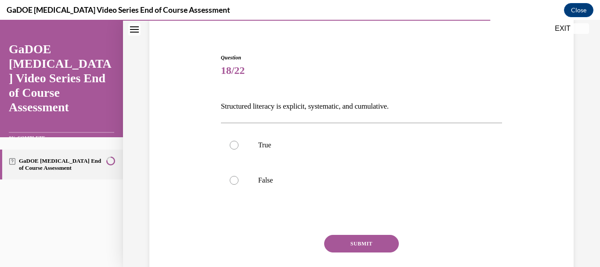
scroll to position [70, 0]
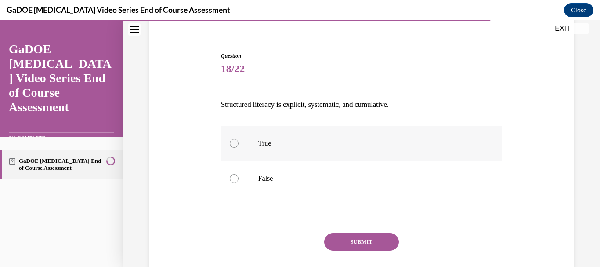
click at [232, 144] on div at bounding box center [234, 143] width 9 height 9
click at [232, 144] on input "True" at bounding box center [234, 143] width 9 height 9
radio input "true"
click at [353, 243] on button "SUBMIT" at bounding box center [361, 242] width 75 height 18
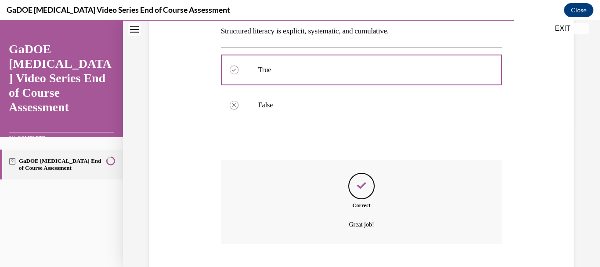
scroll to position [197, 0]
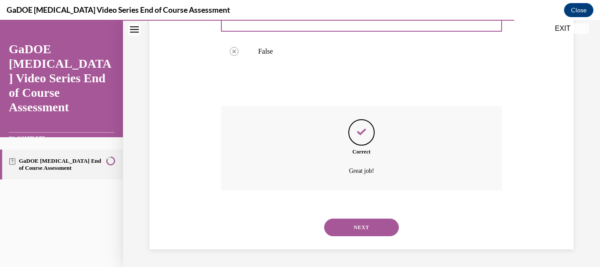
click at [373, 224] on button "NEXT" at bounding box center [361, 227] width 75 height 18
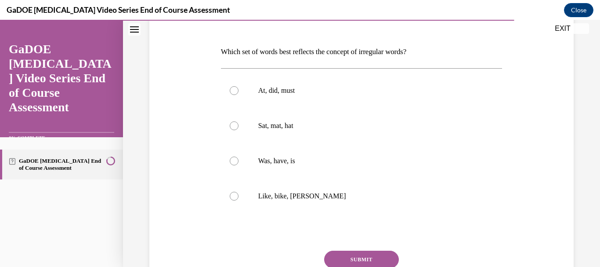
scroll to position [141, 0]
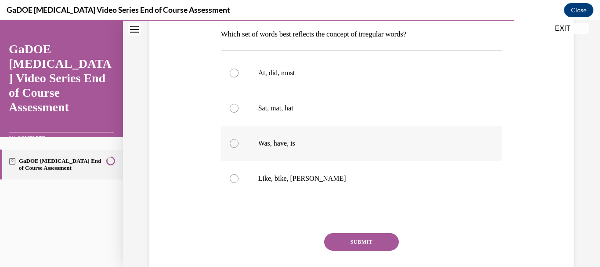
click at [232, 142] on div at bounding box center [234, 143] width 9 height 9
click at [232, 142] on input "Was, have, is" at bounding box center [234, 143] width 9 height 9
radio input "true"
click at [367, 238] on button "SUBMIT" at bounding box center [361, 242] width 75 height 18
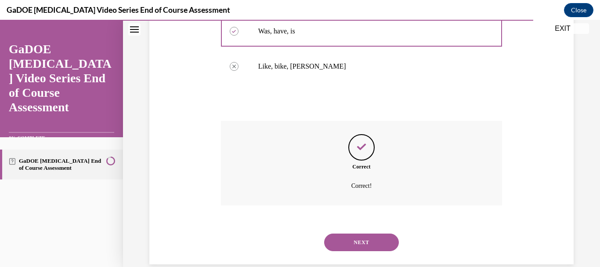
scroll to position [268, 0]
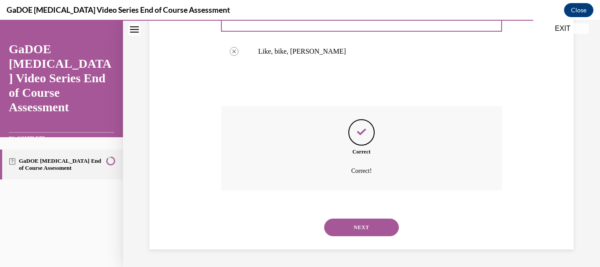
click at [357, 225] on button "NEXT" at bounding box center [361, 227] width 75 height 18
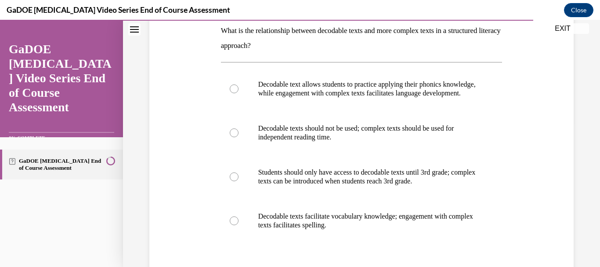
scroll to position [158, 0]
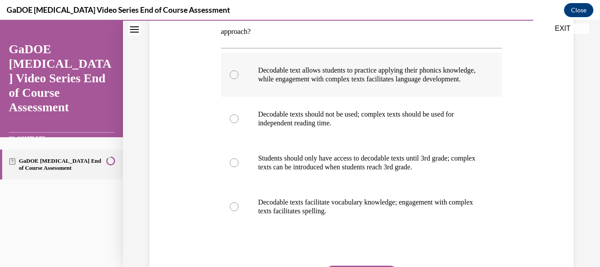
click at [232, 76] on div at bounding box center [234, 74] width 9 height 9
click at [232, 76] on input "Decodable text allows students to practice applying their phonics knowledge, wh…" at bounding box center [234, 74] width 9 height 9
radio input "true"
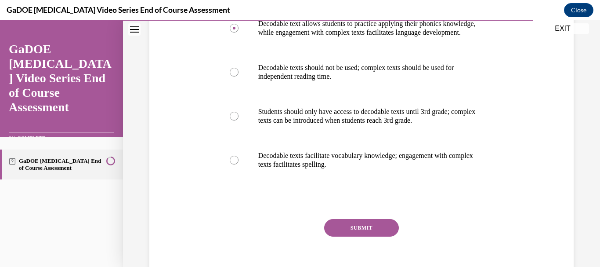
scroll to position [228, 0]
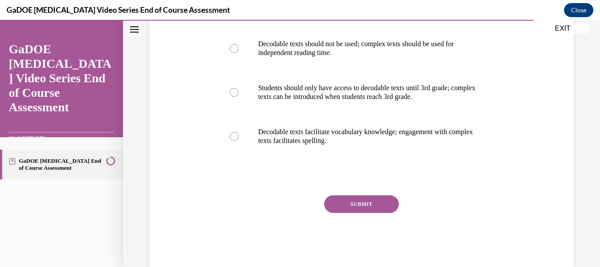
click at [365, 209] on button "SUBMIT" at bounding box center [361, 204] width 75 height 18
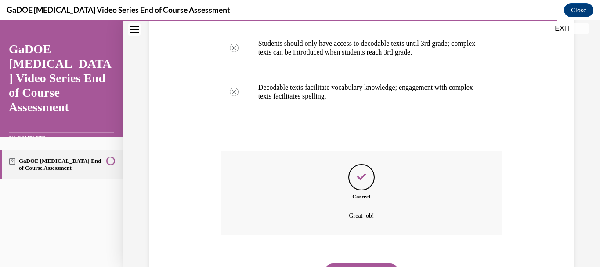
scroll to position [326, 0]
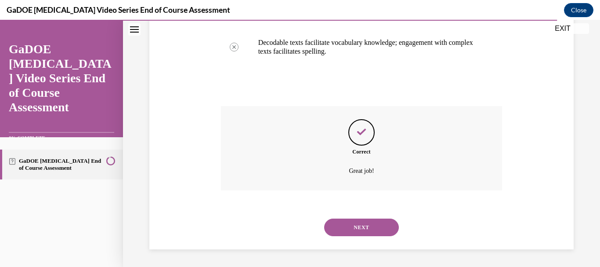
click at [357, 229] on button "NEXT" at bounding box center [361, 227] width 75 height 18
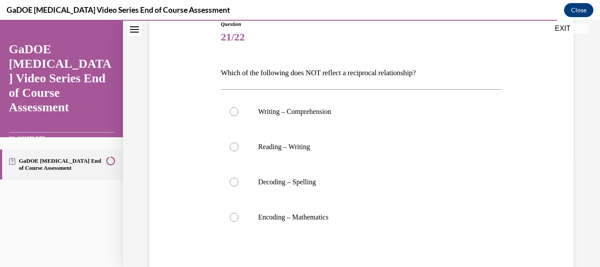
scroll to position [105, 0]
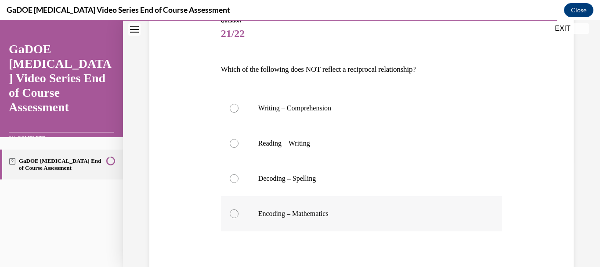
click at [232, 213] on div at bounding box center [234, 213] width 9 height 9
click at [232, 213] on input "Encoding – Mathematics" at bounding box center [234, 213] width 9 height 9
radio input "true"
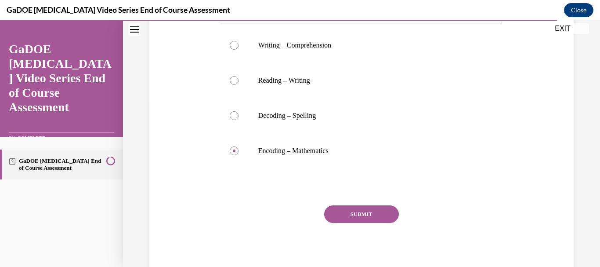
scroll to position [196, 0]
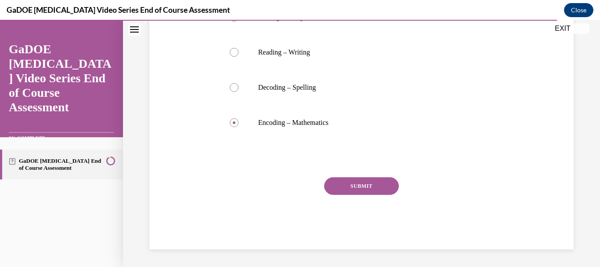
click at [346, 190] on button "SUBMIT" at bounding box center [361, 186] width 75 height 18
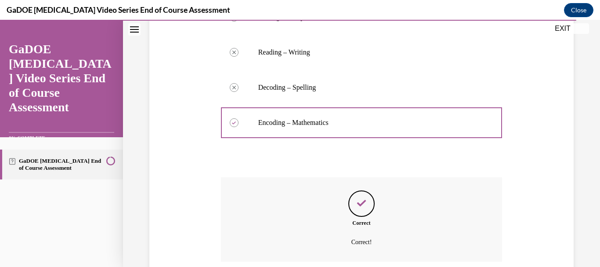
scroll to position [268, 0]
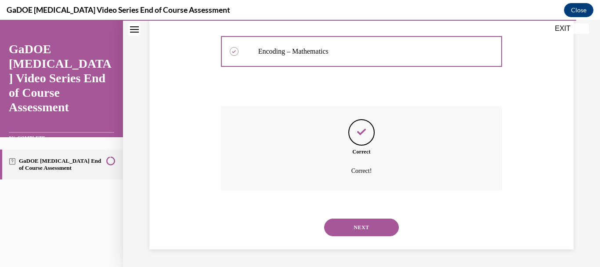
click at [357, 225] on button "NEXT" at bounding box center [361, 227] width 75 height 18
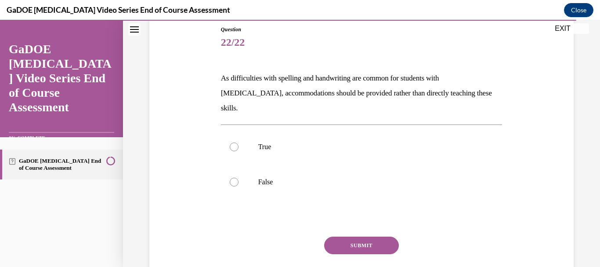
scroll to position [105, 0]
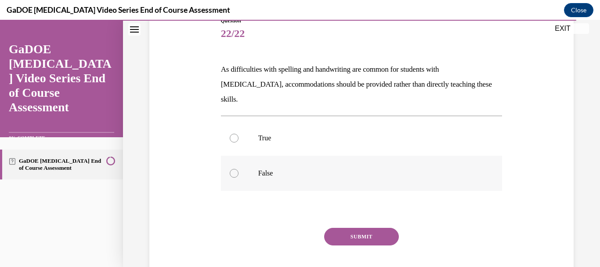
click at [234, 169] on div at bounding box center [234, 173] width 9 height 9
click at [234, 169] on input "False" at bounding box center [234, 173] width 9 height 9
radio input "true"
click at [373, 228] on button "SUBMIT" at bounding box center [361, 237] width 75 height 18
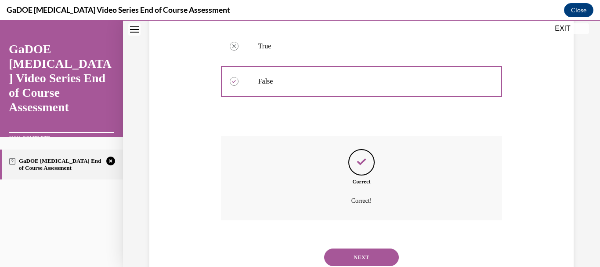
scroll to position [212, 0]
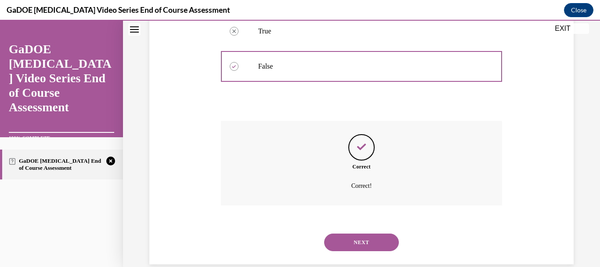
click at [365, 233] on button "NEXT" at bounding box center [361, 242] width 75 height 18
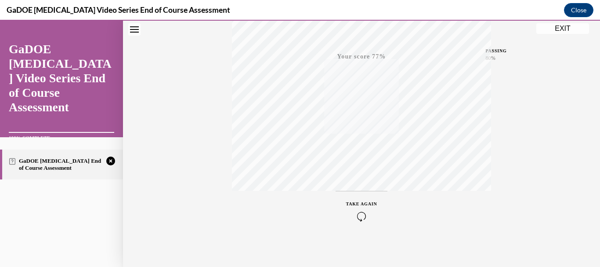
scroll to position [203, 0]
click at [358, 209] on icon "button" at bounding box center [361, 213] width 31 height 10
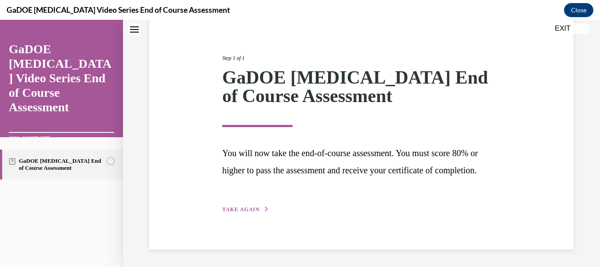
scroll to position [105, 0]
click at [247, 208] on span "TAKE AGAIN" at bounding box center [240, 209] width 37 height 6
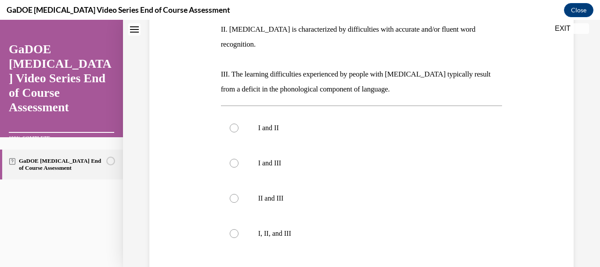
scroll to position [221, 0]
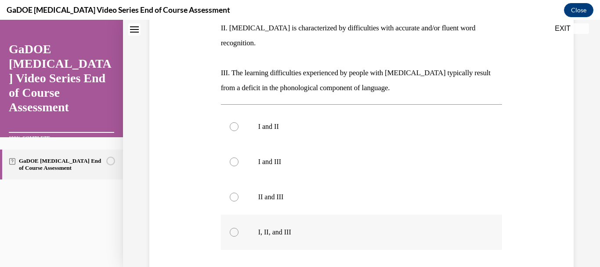
click at [232, 228] on div at bounding box center [234, 232] width 9 height 9
click at [232, 228] on input "I, II, and III" at bounding box center [234, 232] width 9 height 9
radio input "true"
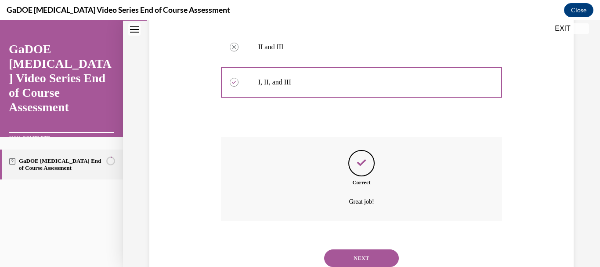
scroll to position [372, 0]
click at [365, 248] on button "NEXT" at bounding box center [361, 257] width 75 height 18
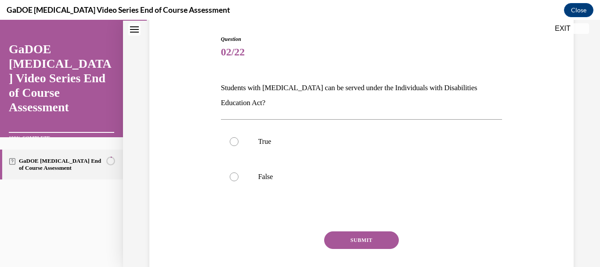
scroll to position [88, 0]
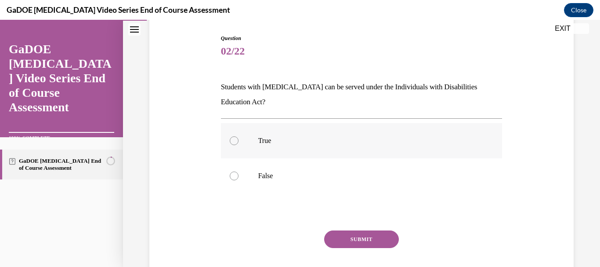
click at [233, 141] on div at bounding box center [234, 140] width 9 height 9
click at [233, 141] on input "True" at bounding box center [234, 140] width 9 height 9
radio input "true"
click at [371, 237] on button "SUBMIT" at bounding box center [361, 239] width 75 height 18
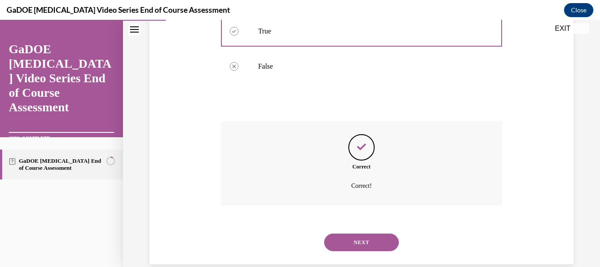
scroll to position [212, 0]
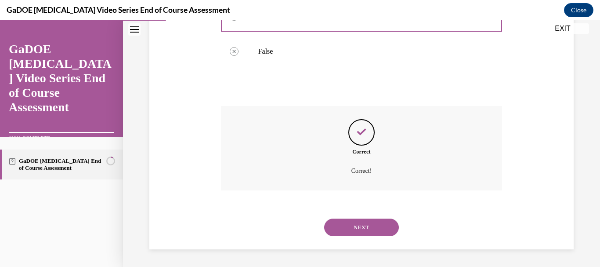
click at [361, 225] on button "NEXT" at bounding box center [361, 227] width 75 height 18
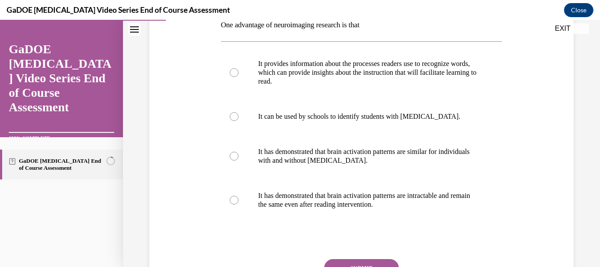
scroll to position [158, 0]
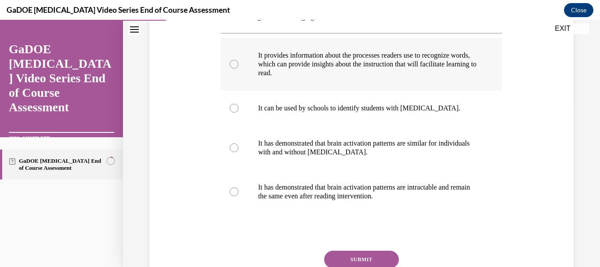
click at [232, 67] on div at bounding box center [234, 64] width 9 height 9
click at [232, 67] on input "It provides information about the processes readers use to recognize words, whi…" at bounding box center [234, 64] width 9 height 9
radio input "true"
click at [360, 257] on button "SUBMIT" at bounding box center [361, 259] width 75 height 18
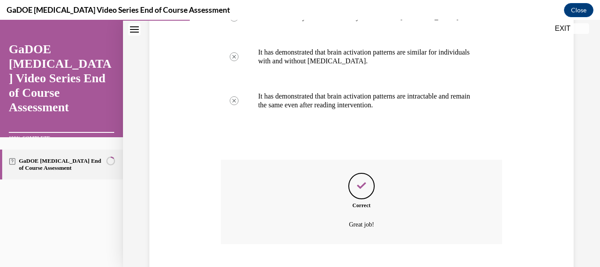
scroll to position [303, 0]
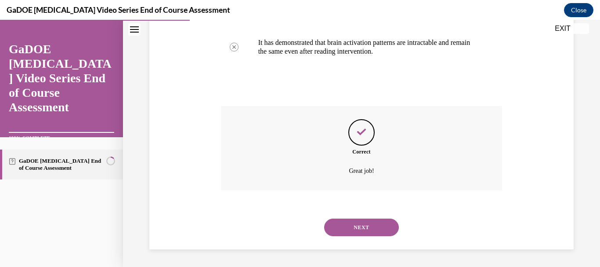
click at [351, 227] on button "NEXT" at bounding box center [361, 227] width 75 height 18
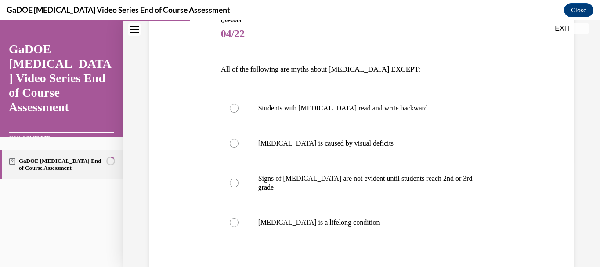
scroll to position [123, 0]
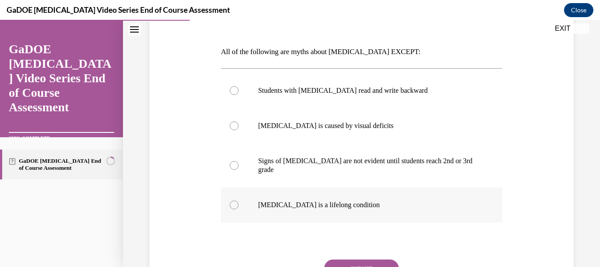
click at [230, 200] on div at bounding box center [234, 204] width 9 height 9
click at [230, 200] on input "Dyslexia is a lifelong condition" at bounding box center [234, 204] width 9 height 9
radio input "true"
click at [375, 259] on button "SUBMIT" at bounding box center [361, 268] width 75 height 18
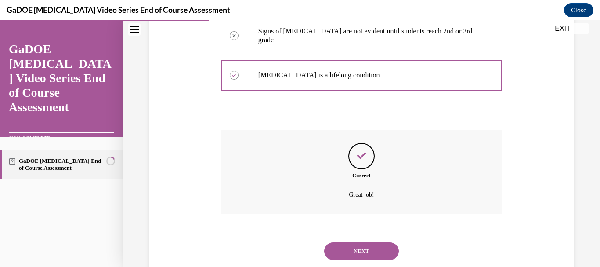
scroll to position [268, 0]
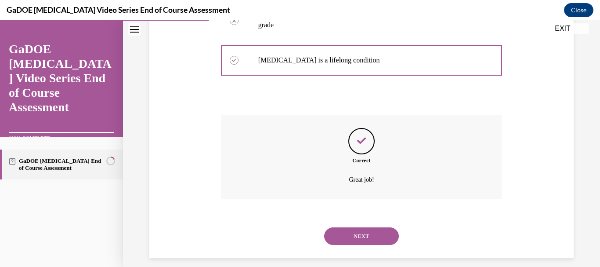
click at [359, 227] on button "NEXT" at bounding box center [361, 236] width 75 height 18
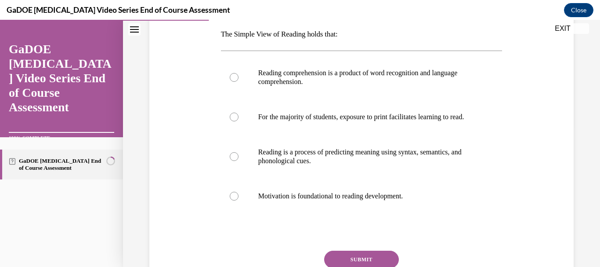
scroll to position [123, 0]
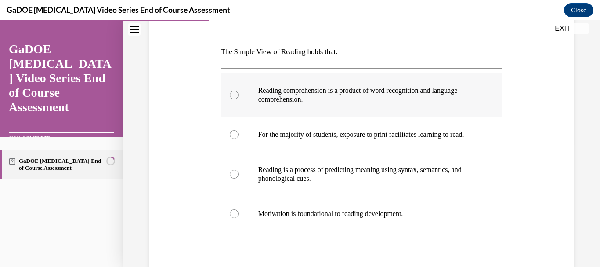
click at [232, 96] on div at bounding box center [234, 94] width 9 height 9
click at [232, 96] on input "Reading comprehension is a product of word recognition and language comprehensi…" at bounding box center [234, 94] width 9 height 9
radio input "true"
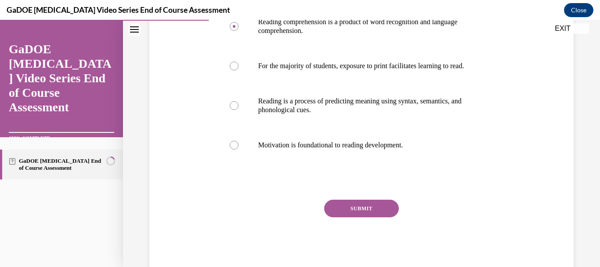
scroll to position [193, 0]
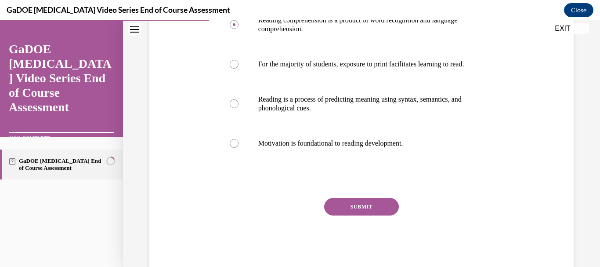
click at [365, 215] on button "SUBMIT" at bounding box center [361, 207] width 75 height 18
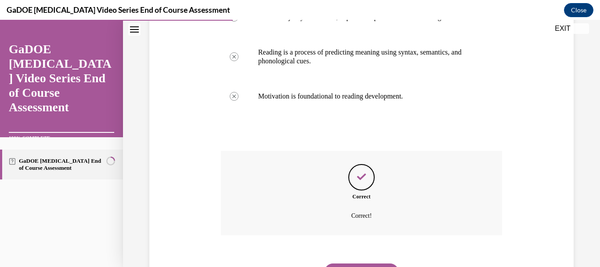
scroll to position [294, 0]
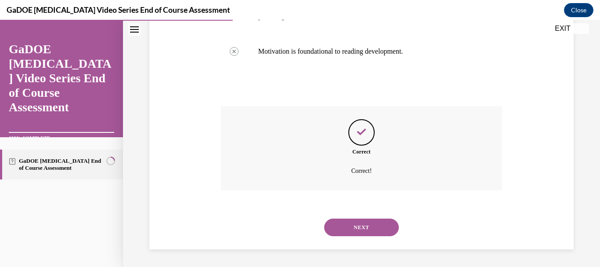
click at [365, 222] on button "NEXT" at bounding box center [361, 227] width 75 height 18
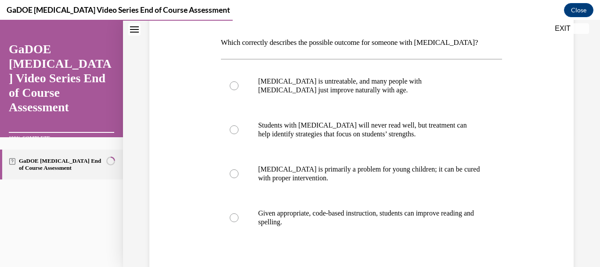
scroll to position [141, 0]
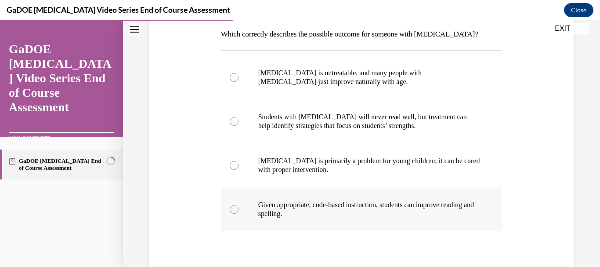
click at [231, 209] on div at bounding box center [234, 209] width 9 height 9
click at [231, 209] on input "Given appropriate, code-based instruction, students can improve reading and spe…" at bounding box center [234, 209] width 9 height 9
radio input "true"
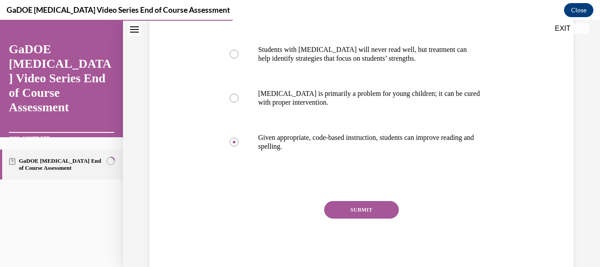
scroll to position [211, 0]
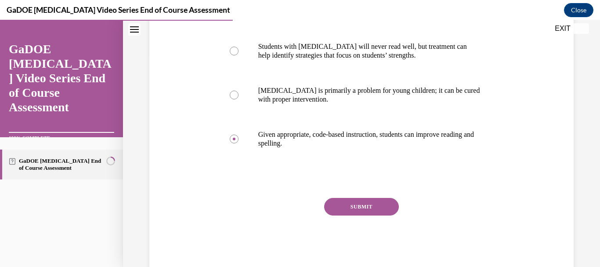
click at [378, 209] on button "SUBMIT" at bounding box center [361, 207] width 75 height 18
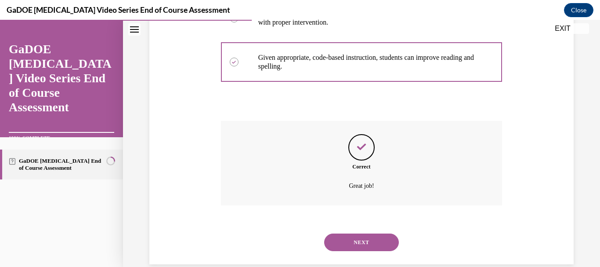
scroll to position [303, 0]
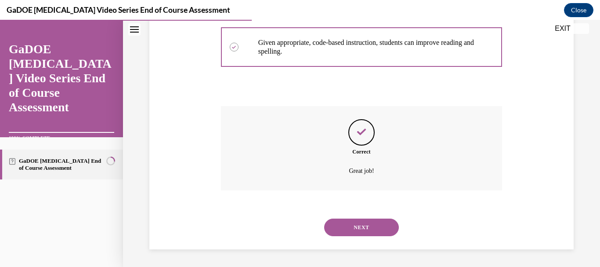
click at [365, 225] on button "NEXT" at bounding box center [361, 227] width 75 height 18
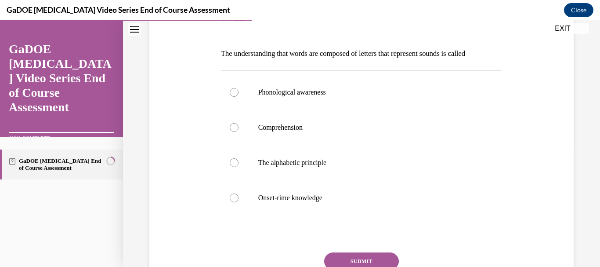
scroll to position [123, 0]
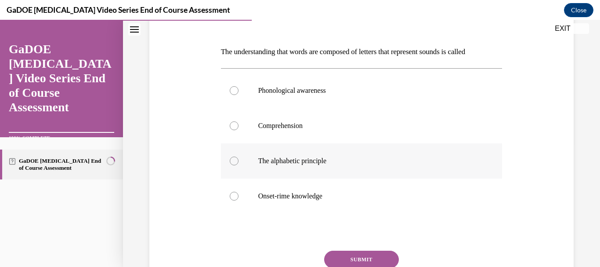
click at [230, 160] on div at bounding box center [234, 160] width 9 height 9
click at [230, 160] on input "The alphabetic principle" at bounding box center [234, 160] width 9 height 9
radio input "true"
click at [363, 257] on button "SUBMIT" at bounding box center [361, 259] width 75 height 18
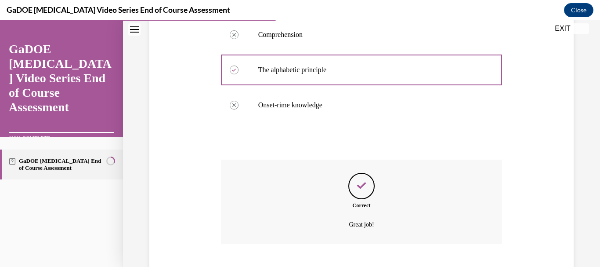
scroll to position [268, 0]
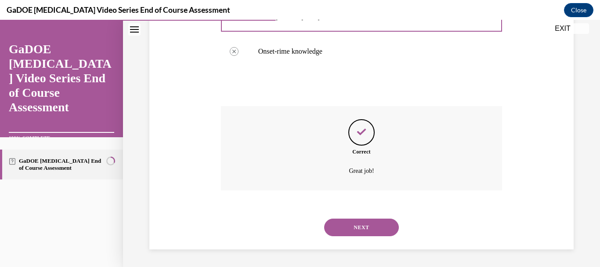
click at [358, 229] on button "NEXT" at bounding box center [361, 227] width 75 height 18
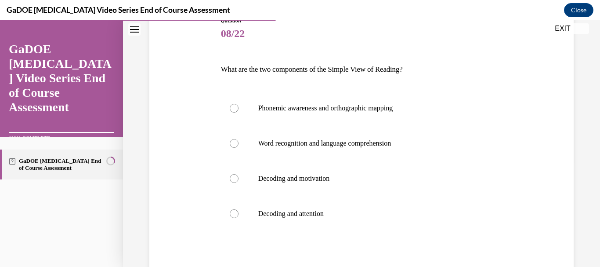
scroll to position [123, 0]
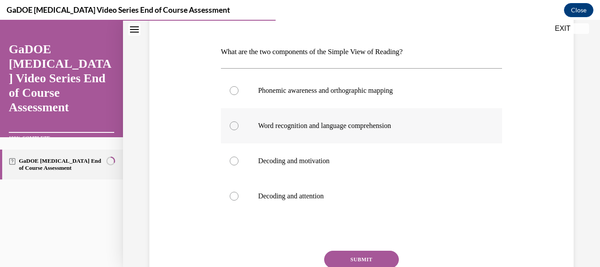
click at [232, 124] on div at bounding box center [234, 125] width 9 height 9
click at [232, 124] on input "Word recognition and language comprehension" at bounding box center [234, 125] width 9 height 9
radio input "true"
click at [380, 258] on button "SUBMIT" at bounding box center [361, 259] width 75 height 18
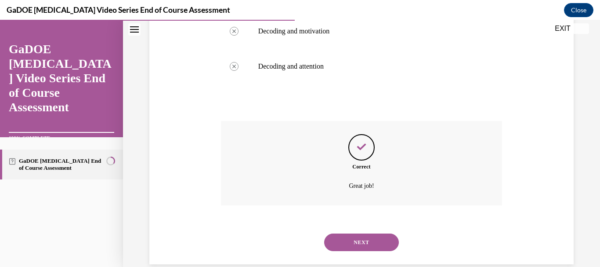
scroll to position [268, 0]
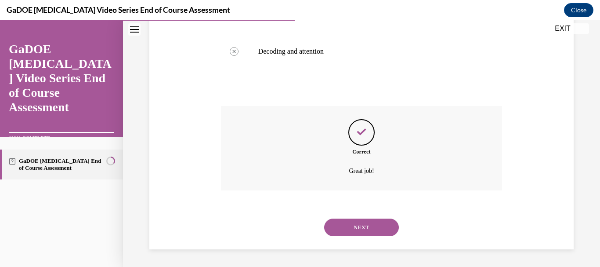
click at [374, 227] on button "NEXT" at bounding box center [361, 227] width 75 height 18
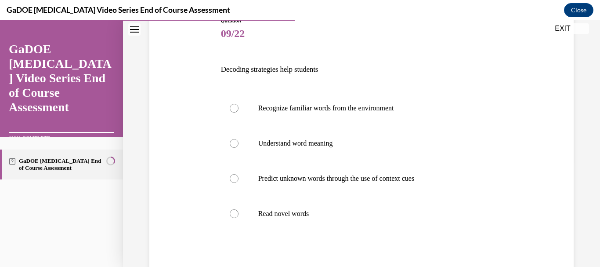
scroll to position [123, 0]
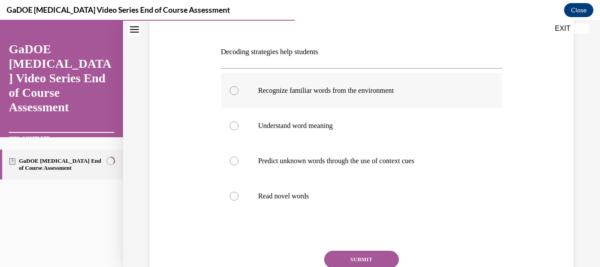
click at [233, 89] on div at bounding box center [234, 90] width 9 height 9
click at [233, 89] on input "Recognize familiar words from the environment" at bounding box center [234, 90] width 9 height 9
radio input "true"
click at [358, 262] on button "SUBMIT" at bounding box center [361, 259] width 75 height 18
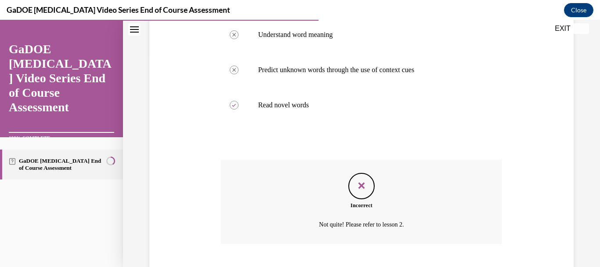
scroll to position [268, 0]
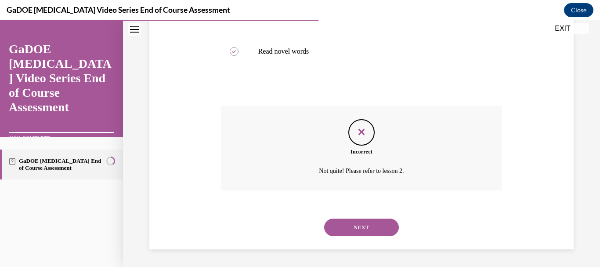
click at [354, 224] on button "NEXT" at bounding box center [361, 227] width 75 height 18
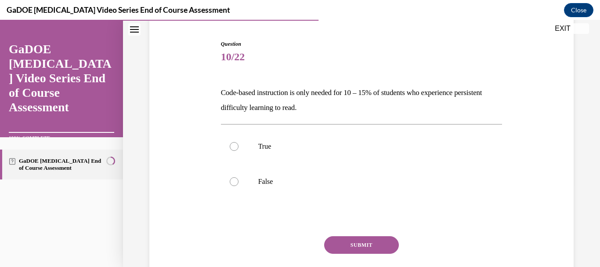
scroll to position [88, 0]
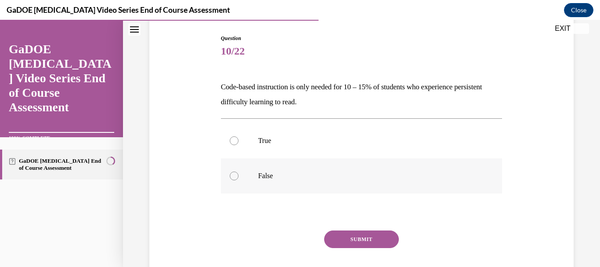
click at [233, 176] on div at bounding box center [234, 175] width 9 height 9
click at [233, 176] on input "False" at bounding box center [234, 175] width 9 height 9
radio input "true"
click at [354, 234] on button "SUBMIT" at bounding box center [361, 239] width 75 height 18
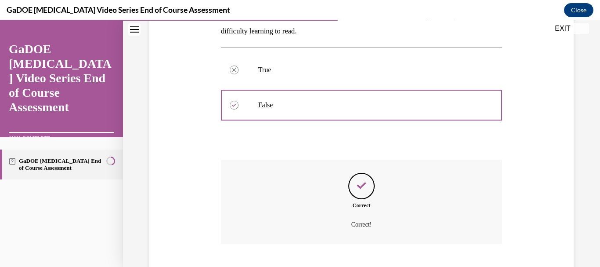
scroll to position [212, 0]
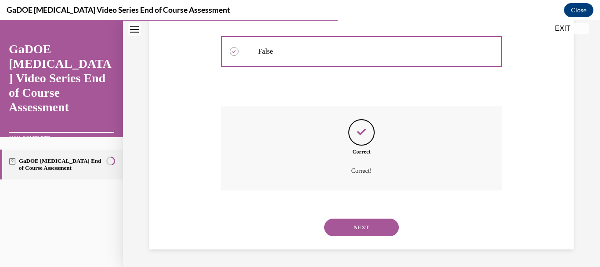
click at [361, 226] on button "NEXT" at bounding box center [361, 227] width 75 height 18
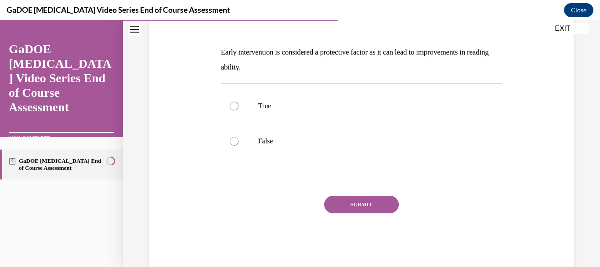
scroll to position [123, 0]
click at [233, 104] on div at bounding box center [234, 105] width 9 height 9
click at [233, 104] on input "True" at bounding box center [234, 105] width 9 height 9
radio input "true"
click at [380, 206] on button "SUBMIT" at bounding box center [361, 204] width 75 height 18
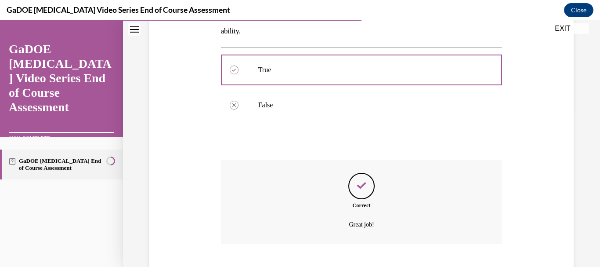
scroll to position [212, 0]
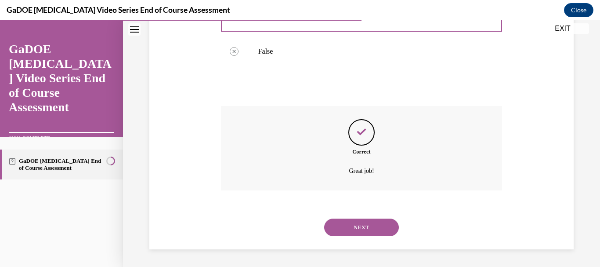
click at [353, 224] on button "NEXT" at bounding box center [361, 227] width 75 height 18
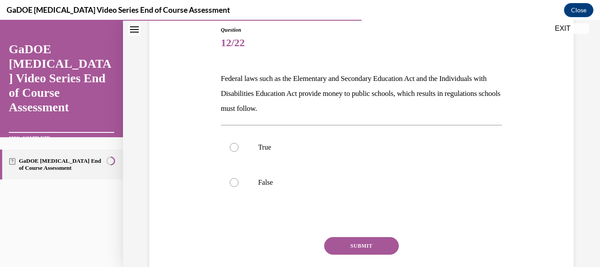
scroll to position [105, 0]
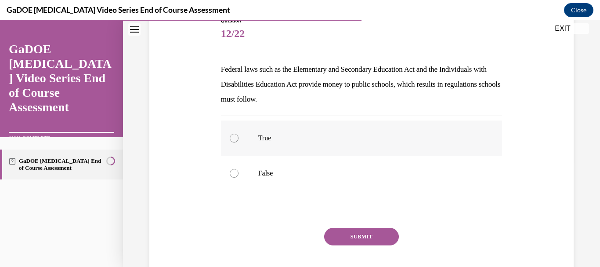
click at [234, 136] on div at bounding box center [234, 138] width 9 height 9
click at [234, 136] on input "True" at bounding box center [234, 138] width 9 height 9
radio input "true"
click at [358, 233] on button "SUBMIT" at bounding box center [361, 237] width 75 height 18
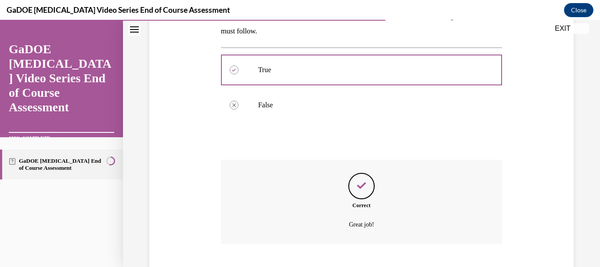
scroll to position [227, 0]
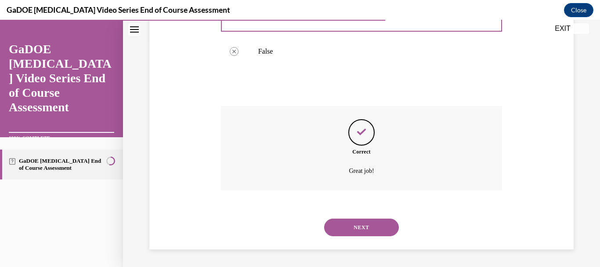
click at [362, 226] on button "NEXT" at bounding box center [361, 227] width 75 height 18
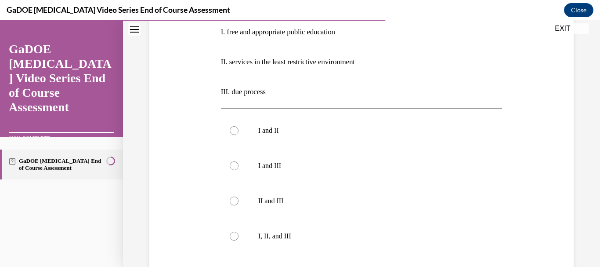
scroll to position [193, 0]
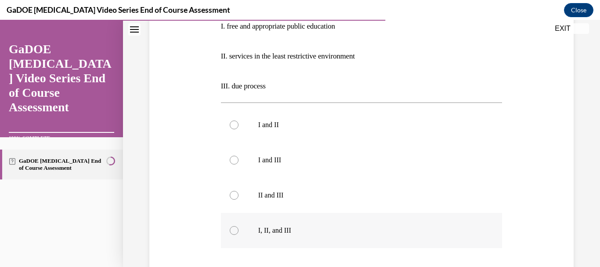
click at [231, 232] on div at bounding box center [234, 230] width 9 height 9
click at [231, 232] on input "I, II, and III" at bounding box center [234, 230] width 9 height 9
radio input "true"
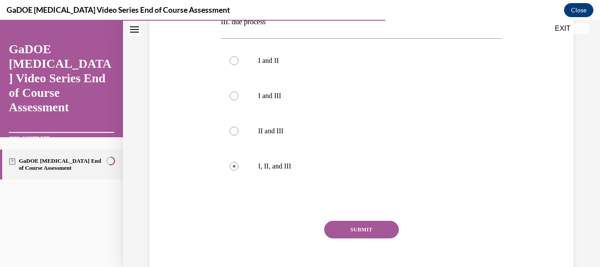
scroll to position [264, 0]
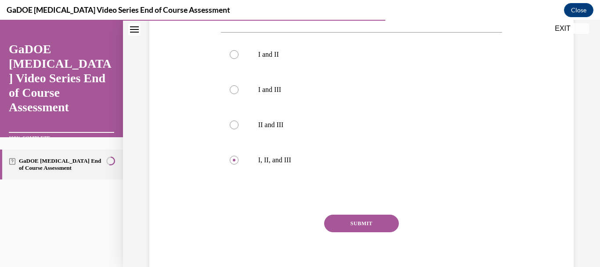
click at [358, 225] on button "SUBMIT" at bounding box center [361, 223] width 75 height 18
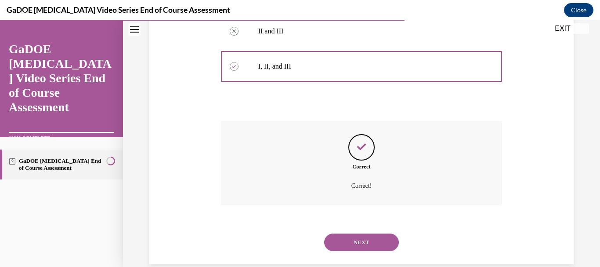
scroll to position [372, 0]
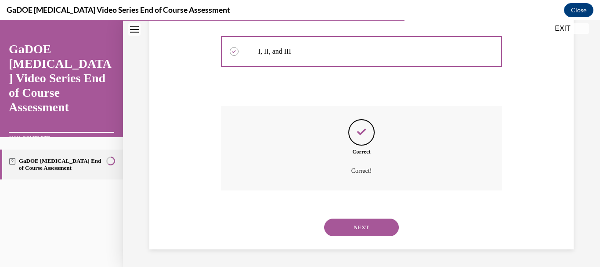
click at [358, 225] on button "NEXT" at bounding box center [361, 227] width 75 height 18
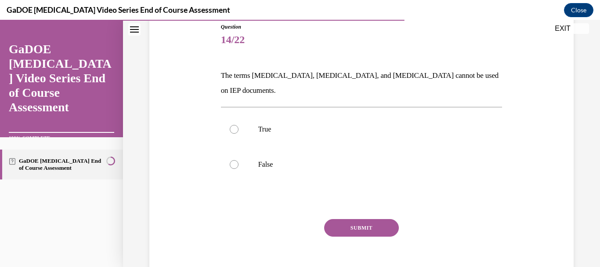
scroll to position [105, 0]
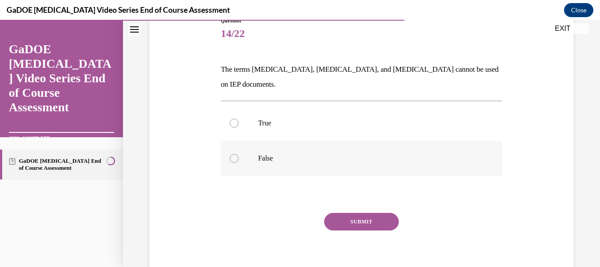
click at [232, 154] on div at bounding box center [234, 158] width 9 height 9
click at [232, 154] on input "False" at bounding box center [234, 158] width 9 height 9
radio input "true"
click at [380, 213] on button "SUBMIT" at bounding box center [361, 222] width 75 height 18
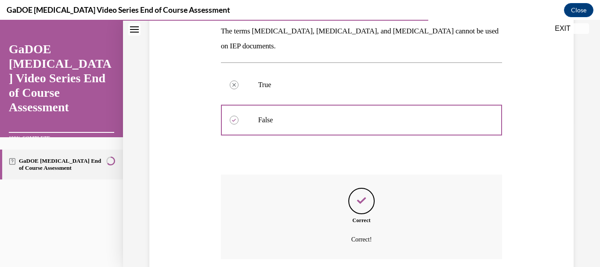
scroll to position [197, 0]
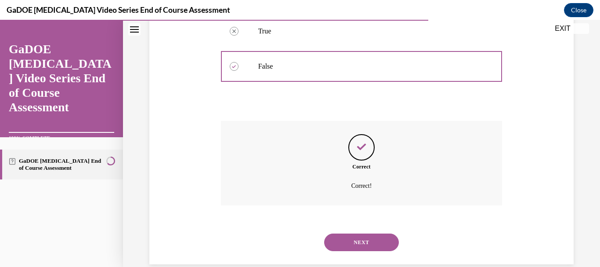
click at [359, 233] on button "NEXT" at bounding box center [361, 242] width 75 height 18
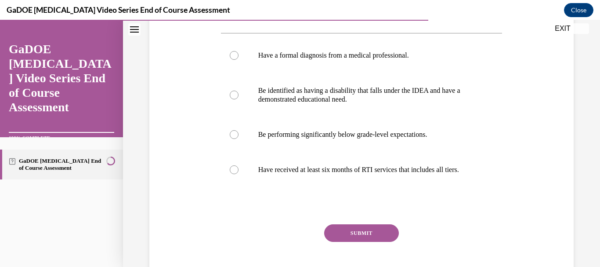
scroll to position [141, 0]
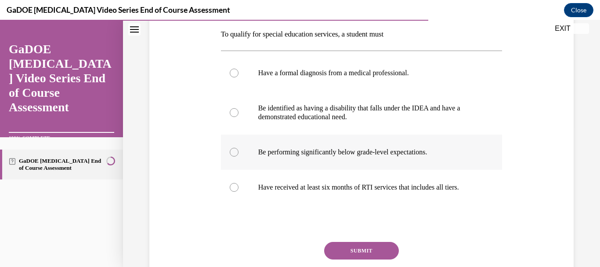
click at [231, 152] on div at bounding box center [234, 152] width 9 height 9
click at [231, 152] on input "Be performing significantly below grade-level expectations." at bounding box center [234, 152] width 9 height 9
radio input "true"
click at [375, 255] on button "SUBMIT" at bounding box center [361, 251] width 75 height 18
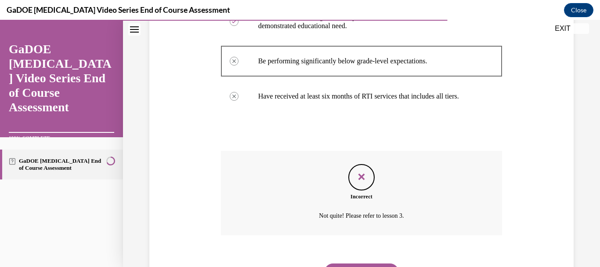
scroll to position [285, 0]
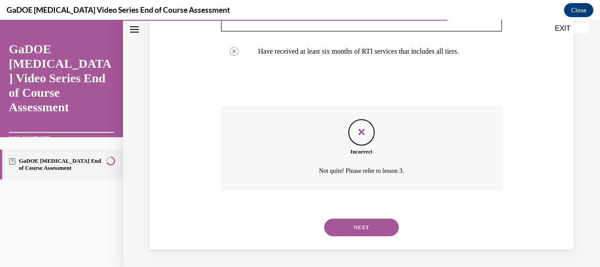
click at [365, 227] on button "NEXT" at bounding box center [361, 227] width 75 height 18
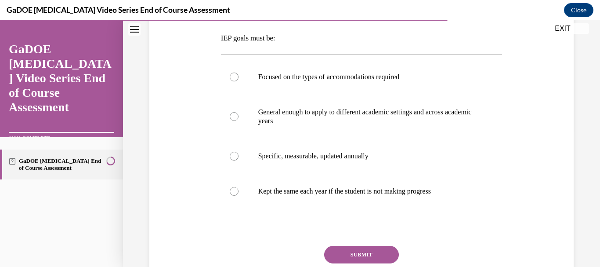
scroll to position [141, 0]
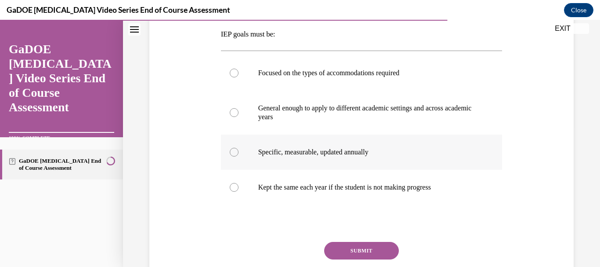
click at [232, 154] on div at bounding box center [234, 152] width 9 height 9
click at [232, 154] on input "Specific, measurable, updated annually" at bounding box center [234, 152] width 9 height 9
radio input "true"
click at [370, 251] on button "SUBMIT" at bounding box center [361, 251] width 75 height 18
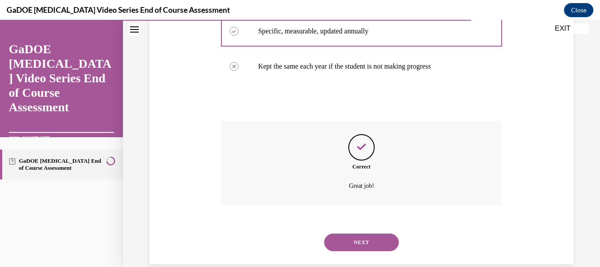
scroll to position [276, 0]
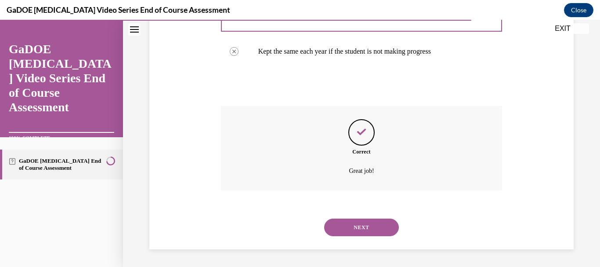
click at [366, 222] on button "NEXT" at bounding box center [361, 227] width 75 height 18
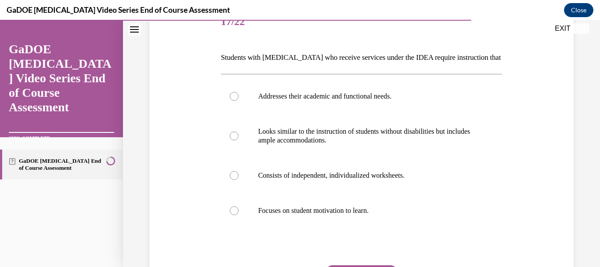
scroll to position [123, 0]
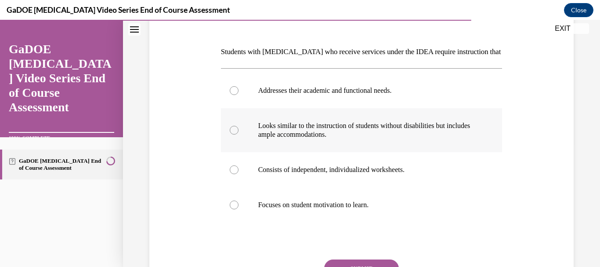
click at [233, 132] on div at bounding box center [234, 130] width 9 height 9
click at [233, 132] on input "Looks similar to the instruction of students without disabilities but includes …" at bounding box center [234, 130] width 9 height 9
radio input "true"
click at [365, 263] on button "SUBMIT" at bounding box center [361, 268] width 75 height 18
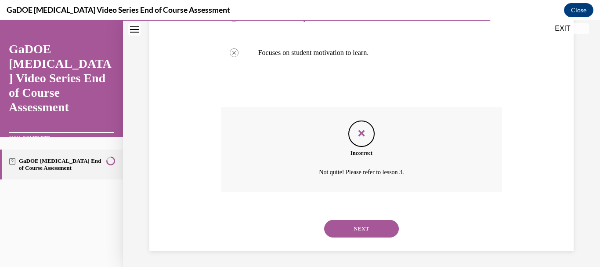
scroll to position [276, 0]
click at [351, 225] on button "NEXT" at bounding box center [361, 227] width 75 height 18
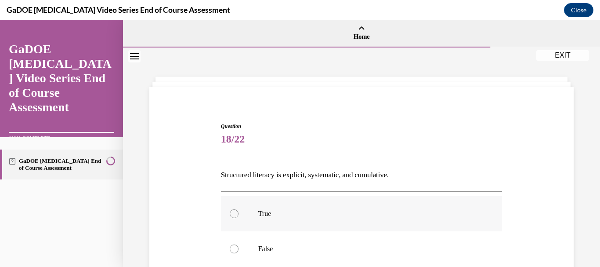
click at [232, 213] on div at bounding box center [234, 213] width 9 height 9
click at [232, 213] on input "True" at bounding box center [234, 213] width 9 height 9
radio input "true"
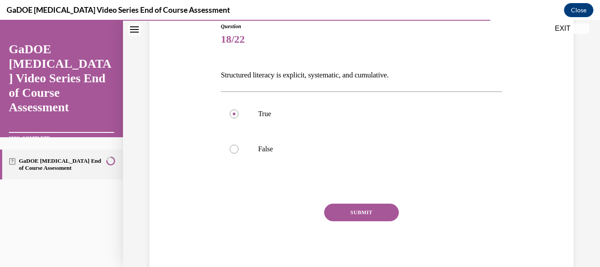
scroll to position [105, 0]
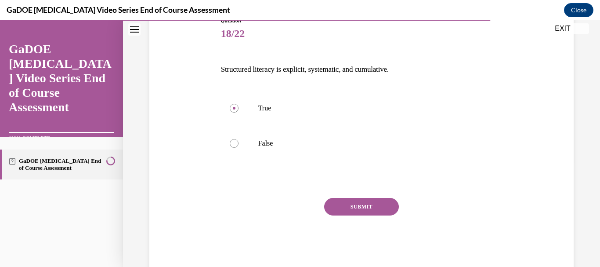
click at [363, 205] on button "SUBMIT" at bounding box center [361, 207] width 75 height 18
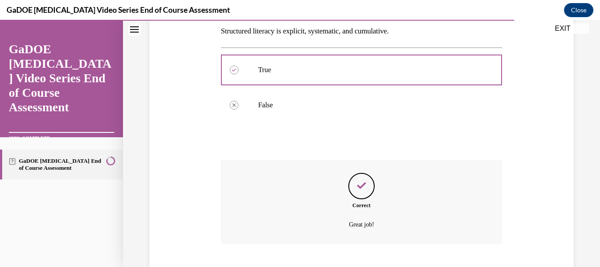
scroll to position [197, 0]
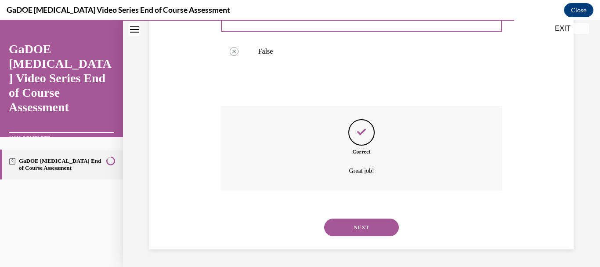
click at [363, 222] on button "NEXT" at bounding box center [361, 227] width 75 height 18
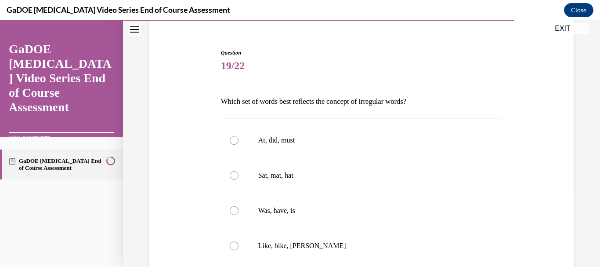
scroll to position [88, 0]
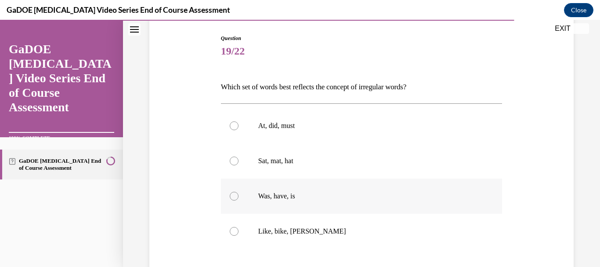
click at [233, 196] on div at bounding box center [234, 196] width 9 height 9
click at [233, 196] on input "Was, have, is" at bounding box center [234, 196] width 9 height 9
radio input "true"
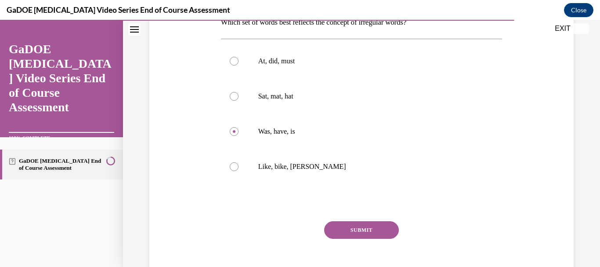
scroll to position [158, 0]
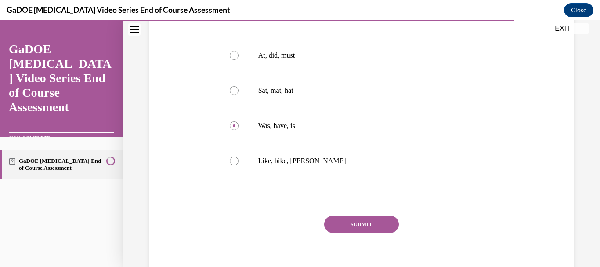
click at [363, 221] on button "SUBMIT" at bounding box center [361, 224] width 75 height 18
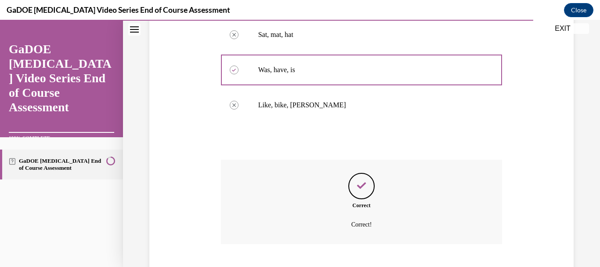
scroll to position [268, 0]
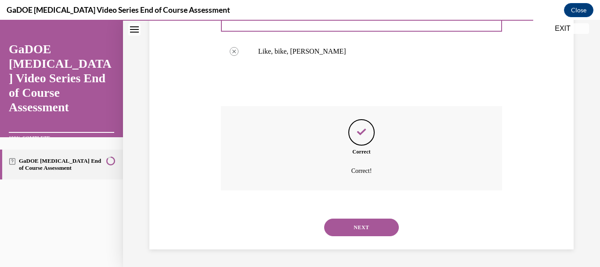
click at [360, 224] on button "NEXT" at bounding box center [361, 227] width 75 height 18
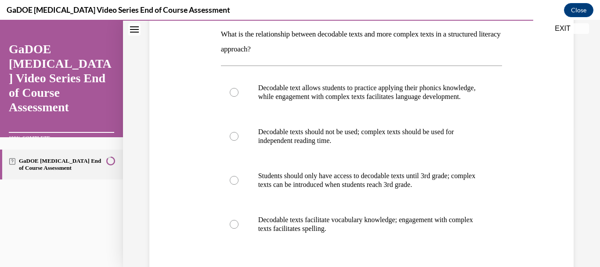
scroll to position [158, 0]
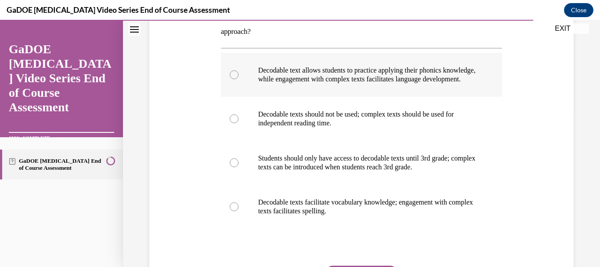
click at [232, 79] on div at bounding box center [234, 74] width 9 height 9
click at [232, 79] on input "Decodable text allows students to practice applying their phonics knowledge, wh…" at bounding box center [234, 74] width 9 height 9
radio input "true"
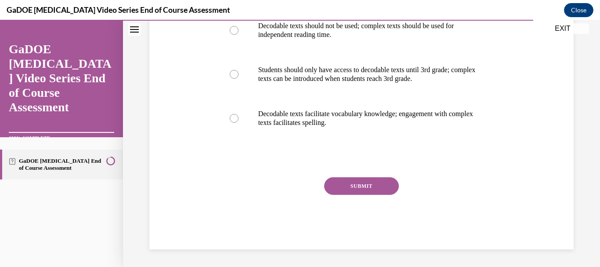
scroll to position [255, 0]
click at [369, 187] on button "SUBMIT" at bounding box center [361, 186] width 75 height 18
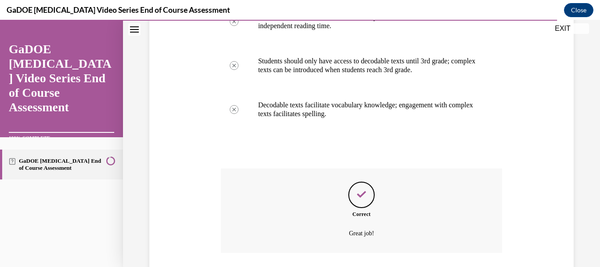
scroll to position [326, 0]
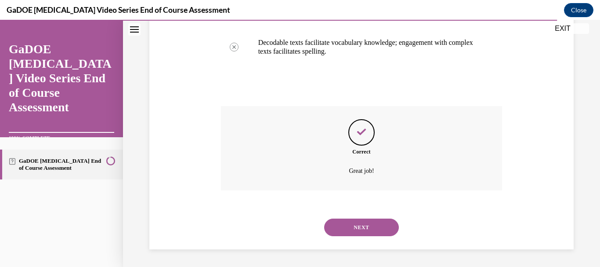
click at [361, 221] on button "NEXT" at bounding box center [361, 227] width 75 height 18
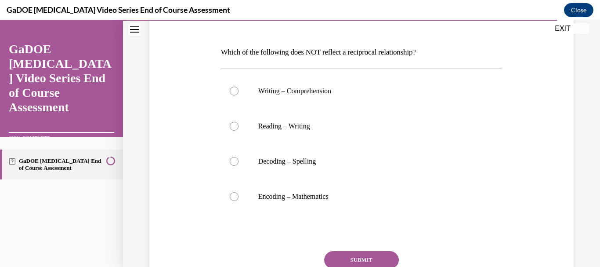
scroll to position [123, 0]
click at [234, 195] on div at bounding box center [234, 196] width 9 height 9
click at [234, 195] on input "Encoding – Mathematics" at bounding box center [234, 196] width 9 height 9
radio input "true"
click at [366, 255] on button "SUBMIT" at bounding box center [361, 259] width 75 height 18
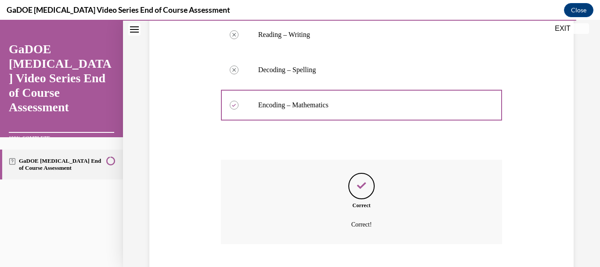
scroll to position [268, 0]
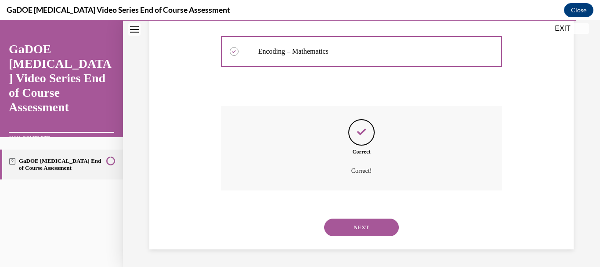
click at [369, 224] on button "NEXT" at bounding box center [361, 227] width 75 height 18
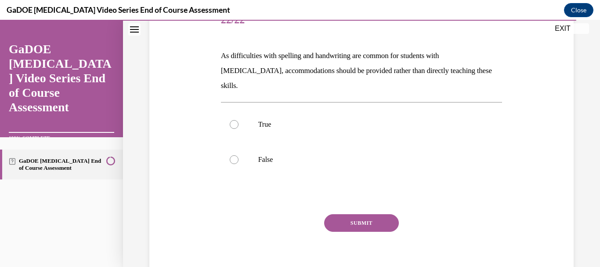
scroll to position [123, 0]
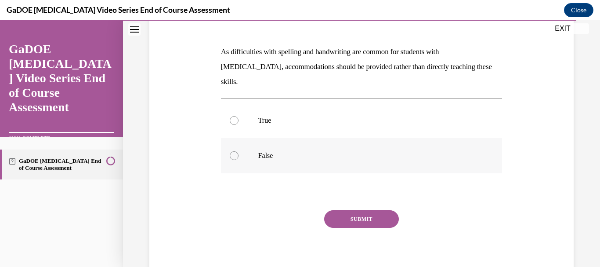
click at [232, 151] on div at bounding box center [234, 155] width 9 height 9
click at [232, 151] on input "False" at bounding box center [234, 155] width 9 height 9
radio input "true"
click at [358, 210] on button "SUBMIT" at bounding box center [361, 219] width 75 height 18
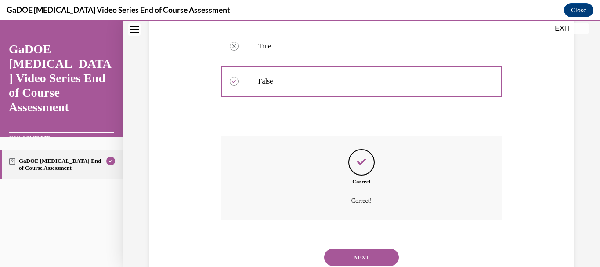
scroll to position [212, 0]
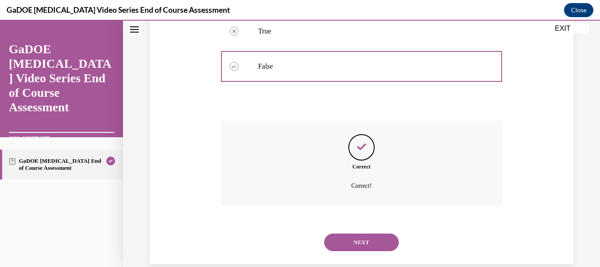
click at [357, 233] on button "NEXT" at bounding box center [361, 242] width 75 height 18
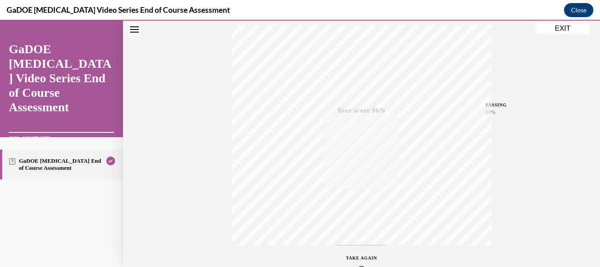
scroll to position [133, 0]
click at [579, 28] on button "EXIT" at bounding box center [562, 28] width 53 height 11
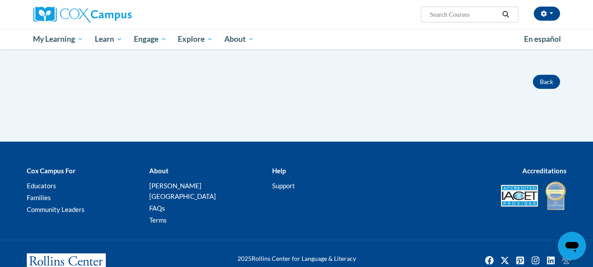
scroll to position [271, 0]
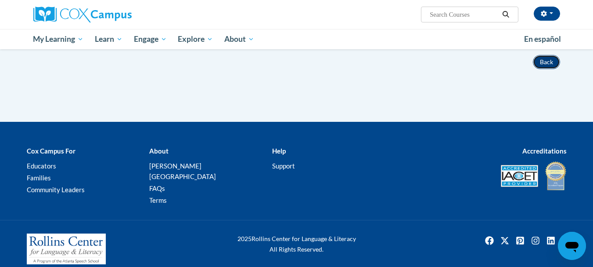
click at [548, 62] on button "Back" at bounding box center [546, 62] width 27 height 14
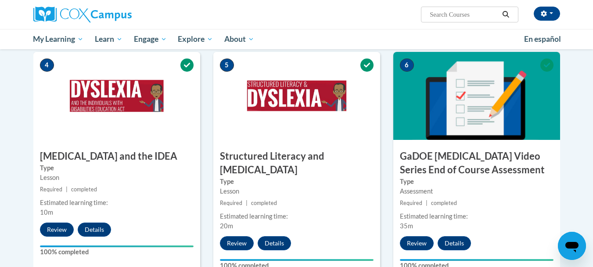
scroll to position [451, 0]
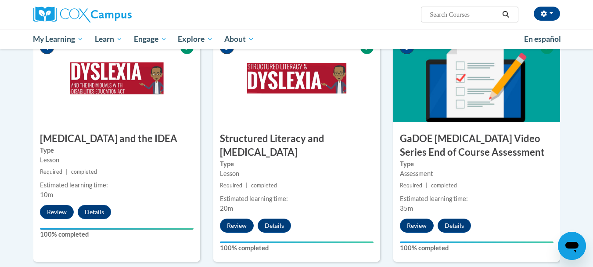
click at [474, 89] on img at bounding box center [477, 78] width 167 height 88
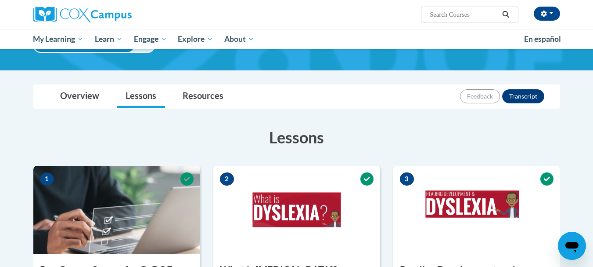
scroll to position [0, 0]
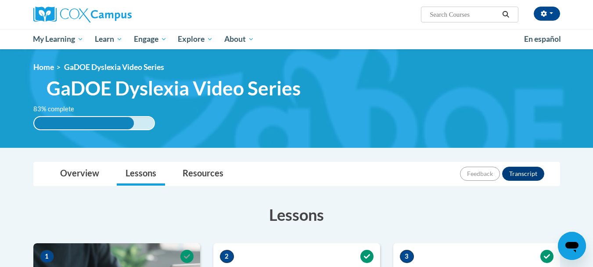
click at [128, 123] on div "83% complete" at bounding box center [84, 123] width 100 height 12
click at [140, 172] on link "Lessons" at bounding box center [141, 173] width 48 height 23
click at [201, 171] on link "Resources" at bounding box center [203, 173] width 58 height 23
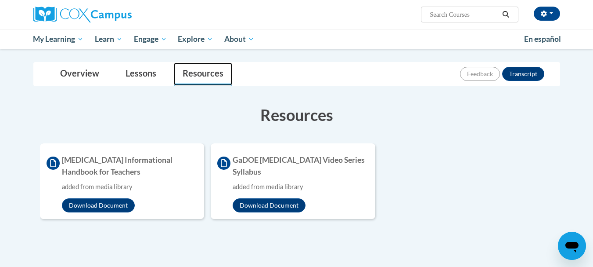
scroll to position [141, 0]
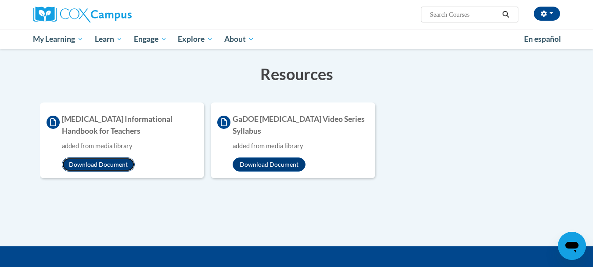
click at [101, 163] on button "Download Document" at bounding box center [98, 164] width 73 height 14
click at [271, 160] on button "Download Document" at bounding box center [269, 164] width 73 height 14
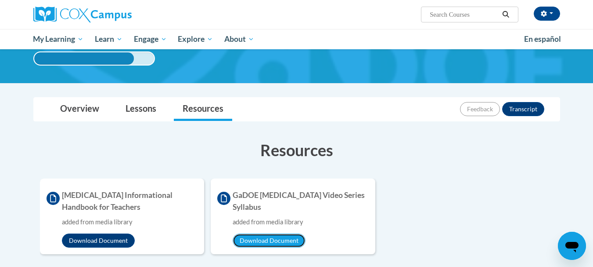
scroll to position [0, 0]
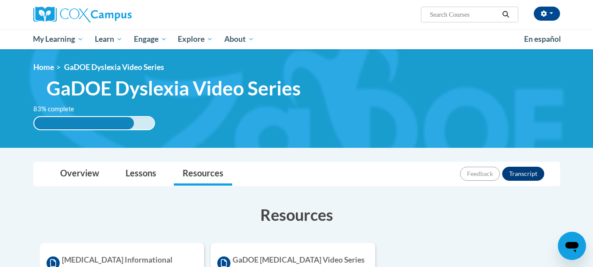
click at [116, 101] on div "<en>My Learning</en><fr>New fr_My Learning</fr><it>New it_My Learning</it><de>N…" at bounding box center [297, 98] width 554 height 72
click at [71, 172] on link "Overview" at bounding box center [79, 173] width 57 height 23
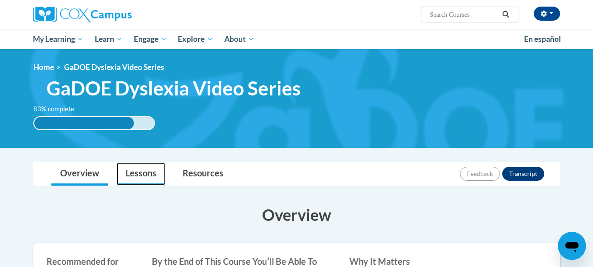
click at [134, 175] on link "Lessons" at bounding box center [141, 173] width 48 height 23
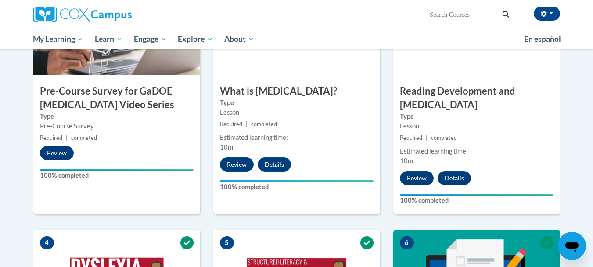
scroll to position [264, 0]
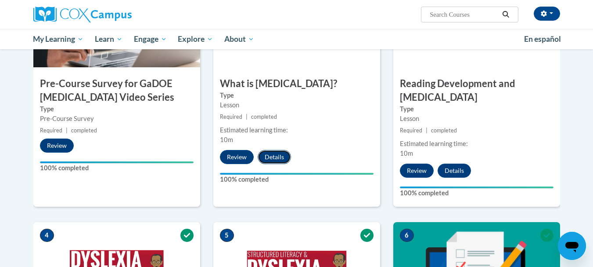
click at [275, 153] on button "Details" at bounding box center [274, 157] width 33 height 14
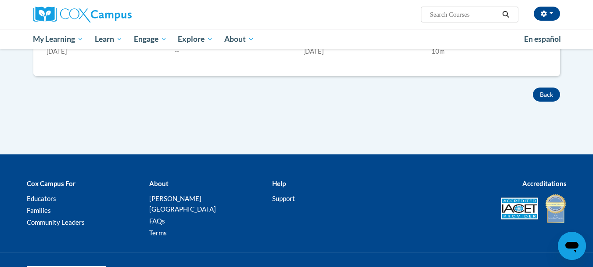
scroll to position [381, 0]
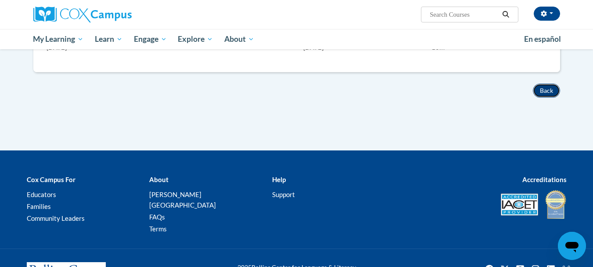
click at [549, 93] on button "Back" at bounding box center [546, 90] width 27 height 14
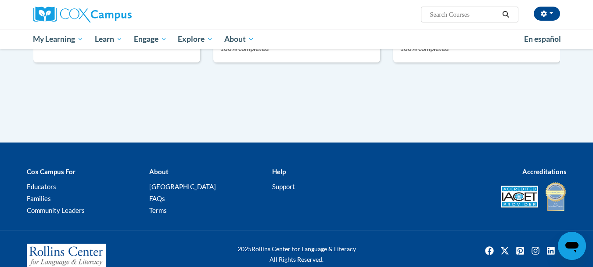
scroll to position [657, 0]
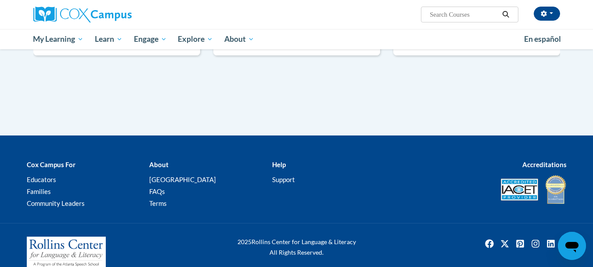
click at [456, 17] on input "Search..." at bounding box center [464, 14] width 70 height 11
type input "oral language is the foundation of literacy"
click at [507, 15] on icon "Search" at bounding box center [506, 14] width 8 height 7
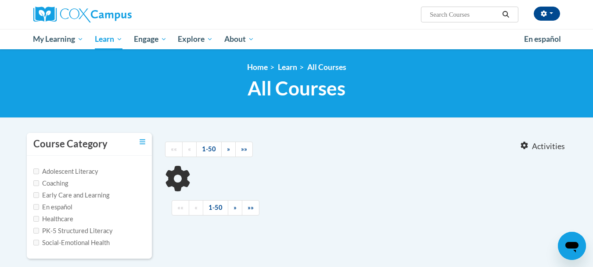
type input "oral language is the foundation of literacy"
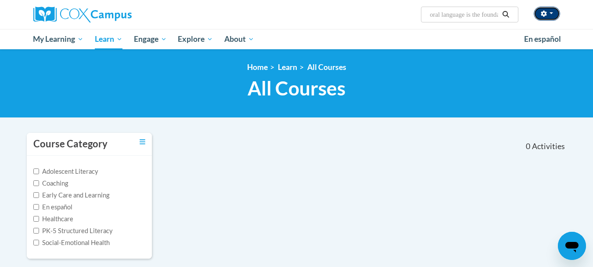
click at [552, 16] on button "button" at bounding box center [547, 14] width 26 height 14
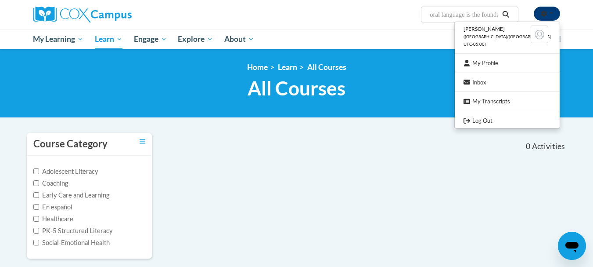
click at [552, 16] on button "button" at bounding box center [547, 14] width 26 height 14
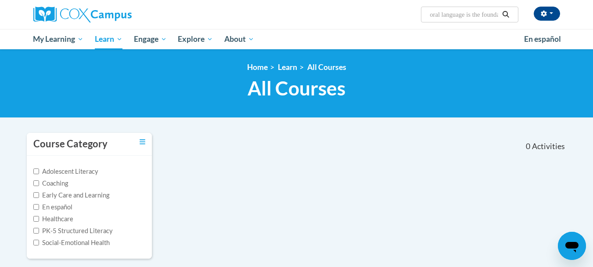
click at [307, 92] on span "All Courses" at bounding box center [297, 87] width 98 height 23
click at [63, 227] on label "PK-5 Structured Literacy" at bounding box center [73, 231] width 80 height 10
click at [39, 228] on input "PK-5 Structured Literacy" at bounding box center [36, 231] width 6 height 6
checkbox input "true"
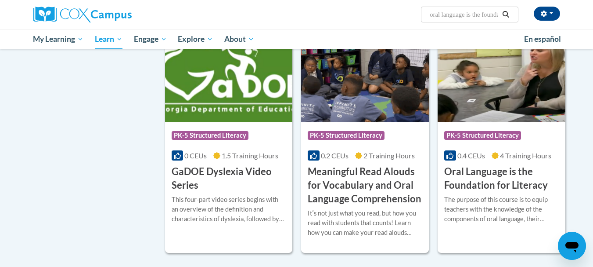
scroll to position [357, 0]
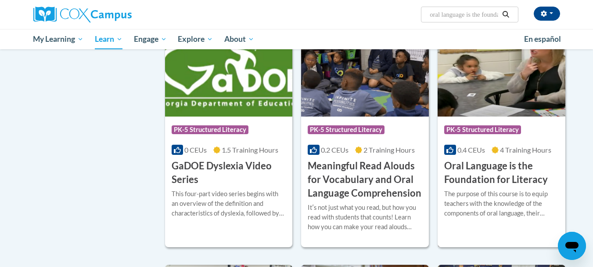
click at [492, 137] on div "Course Category: PK-5 Structured Literacy" at bounding box center [502, 131] width 115 height 20
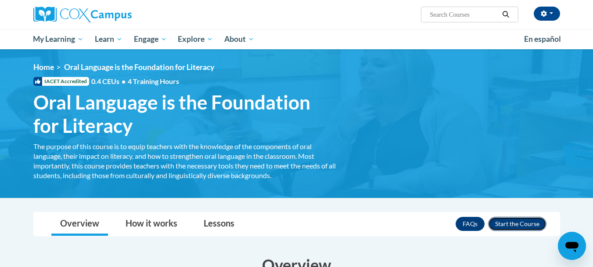
click at [521, 223] on button "Enroll" at bounding box center [517, 224] width 58 height 14
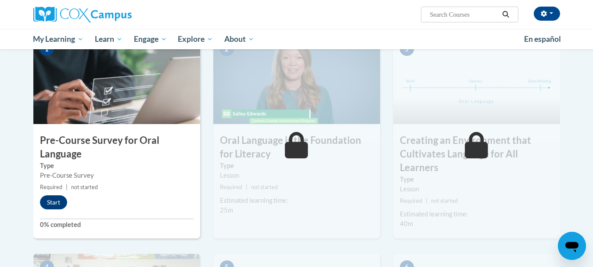
scroll to position [176, 0]
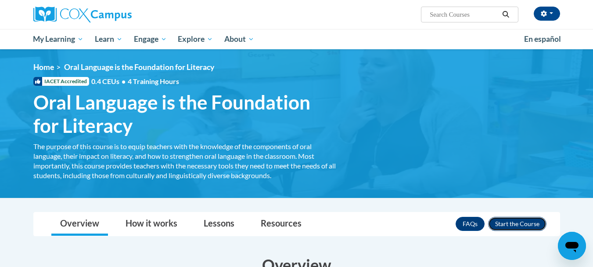
click at [514, 222] on button "Enroll" at bounding box center [517, 224] width 58 height 14
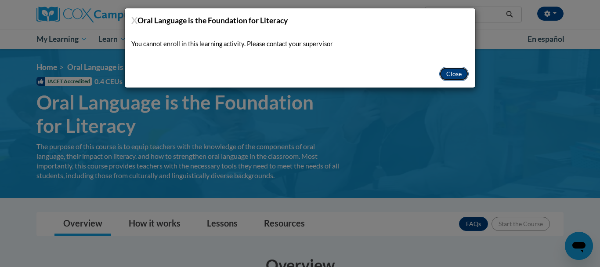
click at [453, 73] on button "Close" at bounding box center [453, 74] width 29 height 14
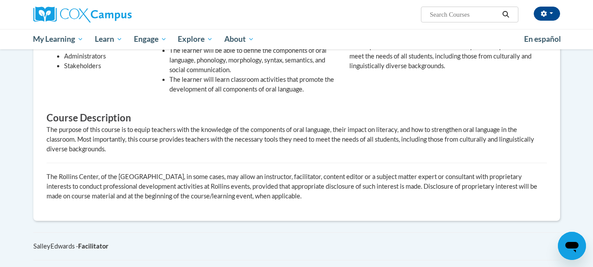
scroll to position [369, 0]
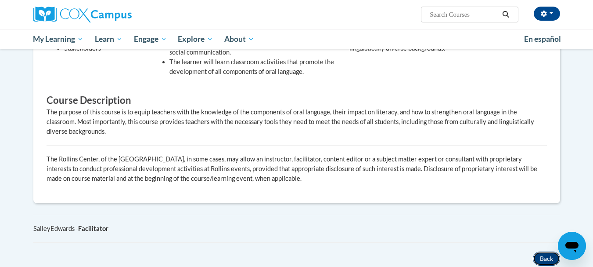
click at [547, 251] on button "Back" at bounding box center [546, 258] width 27 height 14
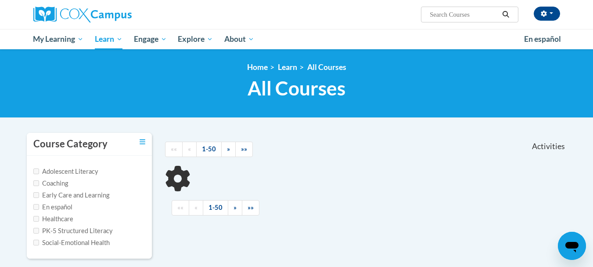
scroll to position [200, 0]
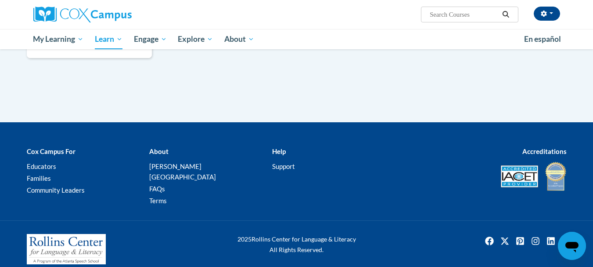
type input "oral language is the foundation of literacy"
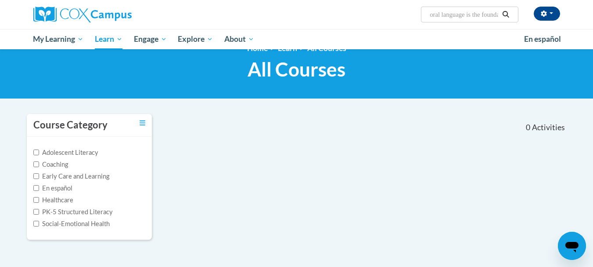
scroll to position [0, 0]
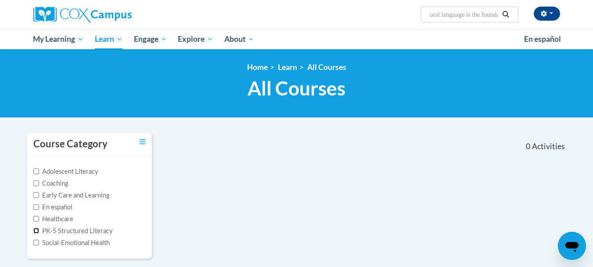
click at [37, 228] on input "PK-5 Structured Literacy" at bounding box center [36, 231] width 6 height 6
checkbox input "true"
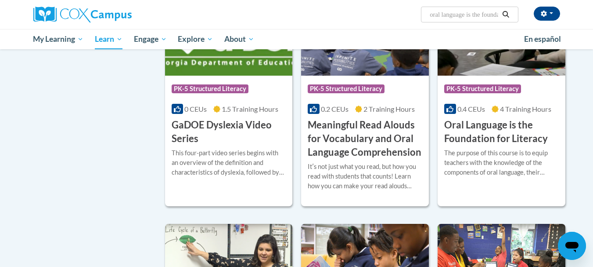
scroll to position [404, 0]
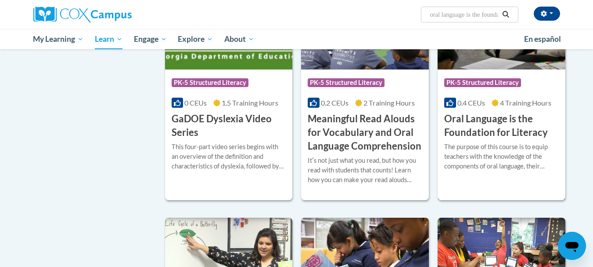
click at [482, 126] on h3 "Oral Language is the Foundation for Literacy" at bounding box center [502, 125] width 115 height 27
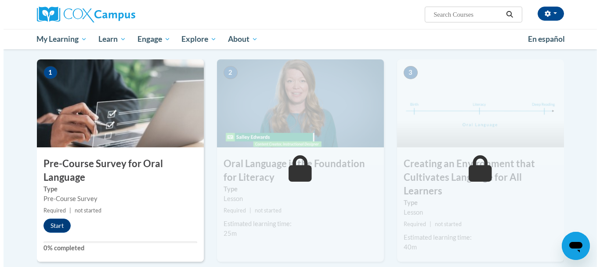
scroll to position [176, 0]
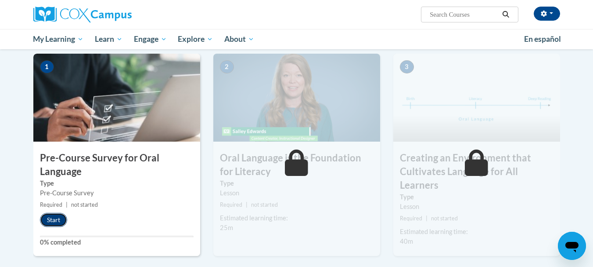
click at [53, 220] on button "Start" at bounding box center [53, 220] width 27 height 14
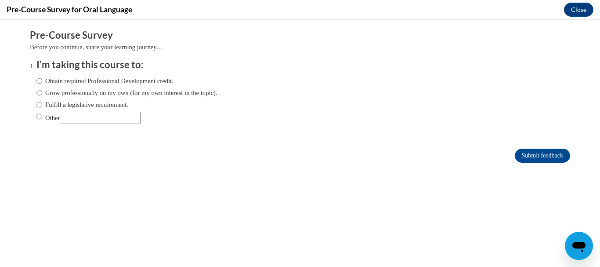
scroll to position [0, 0]
click at [36, 104] on input "Fulfill a legislative requirement." at bounding box center [39, 105] width 6 height 10
radio input "true"
click at [537, 155] on input "Submit feedback" at bounding box center [542, 155] width 55 height 14
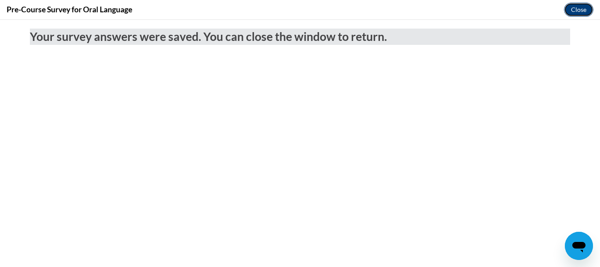
click at [583, 11] on button "Close" at bounding box center [578, 10] width 29 height 14
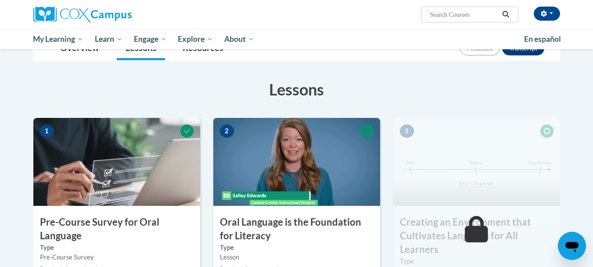
scroll to position [76, 0]
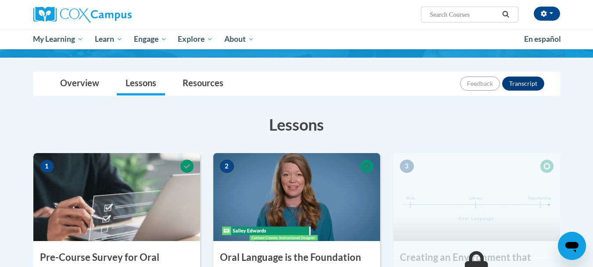
click at [289, 213] on img at bounding box center [296, 197] width 167 height 88
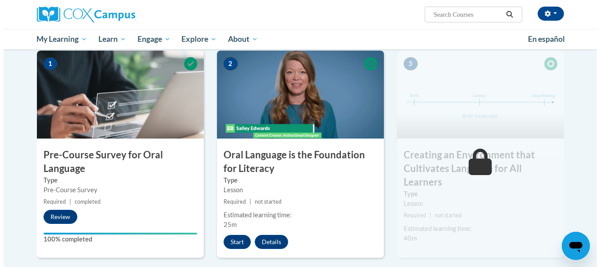
scroll to position [182, 0]
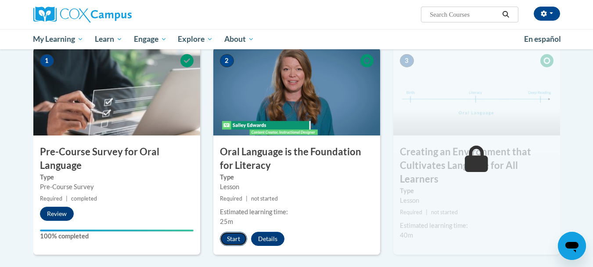
click at [232, 235] on button "Start" at bounding box center [233, 239] width 27 height 14
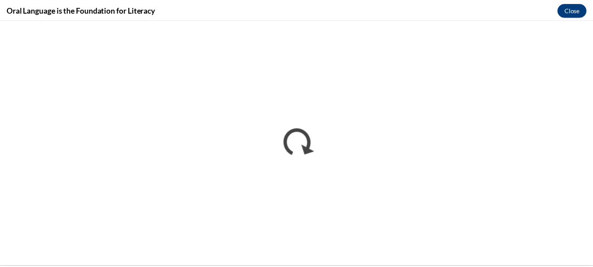
scroll to position [0, 0]
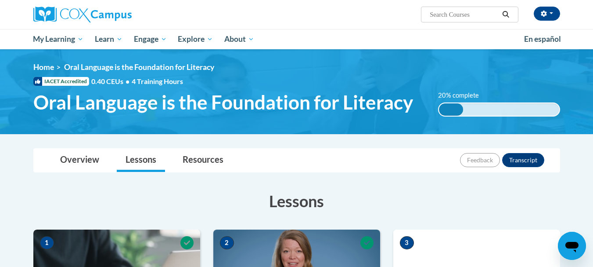
click at [450, 16] on input "Search..." at bounding box center [464, 14] width 70 height 11
click at [452, 14] on input "early lieracy" at bounding box center [464, 14] width 70 height 11
type input "early literacy"
click at [505, 11] on icon "Search" at bounding box center [506, 14] width 7 height 7
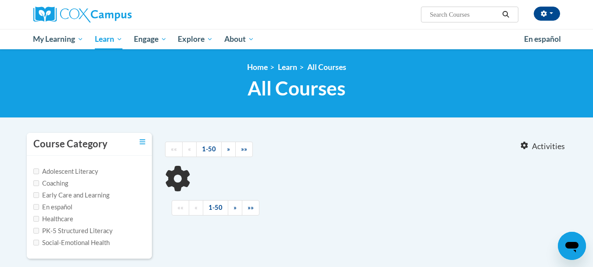
type input "early literacy"
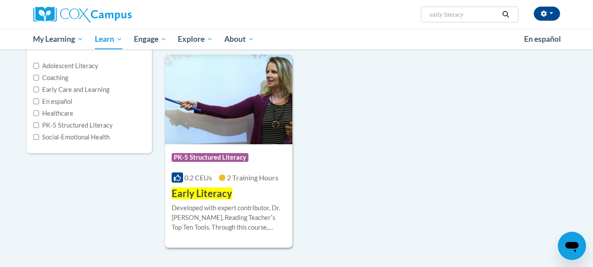
scroll to position [123, 0]
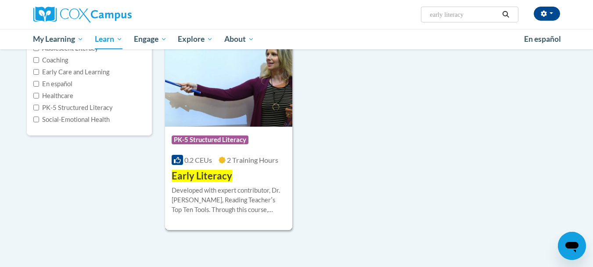
click at [213, 141] on span "PK-5 Structured Literacy" at bounding box center [210, 139] width 77 height 9
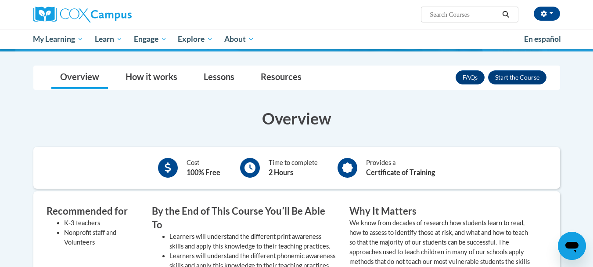
scroll to position [117, 0]
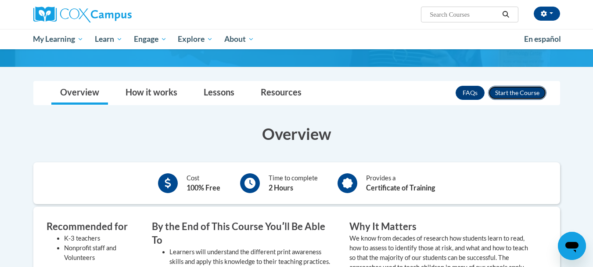
click at [520, 88] on button "Enroll" at bounding box center [517, 93] width 58 height 14
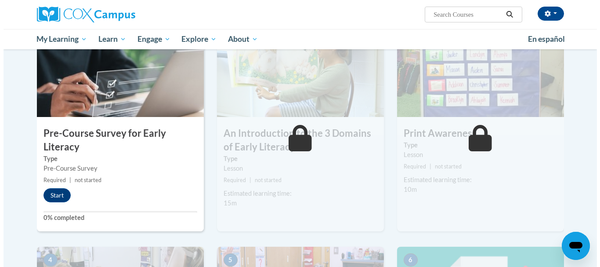
scroll to position [211, 0]
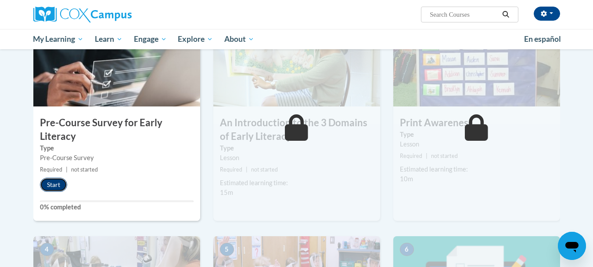
click at [58, 184] on button "Start" at bounding box center [53, 184] width 27 height 14
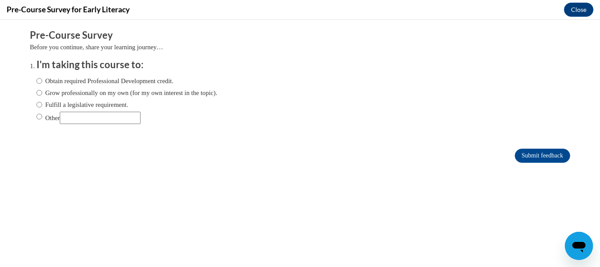
scroll to position [0, 0]
click at [36, 104] on input "Fulfill a legislative requirement." at bounding box center [39, 105] width 6 height 10
radio input "true"
click at [546, 154] on input "Submit feedback" at bounding box center [542, 155] width 55 height 14
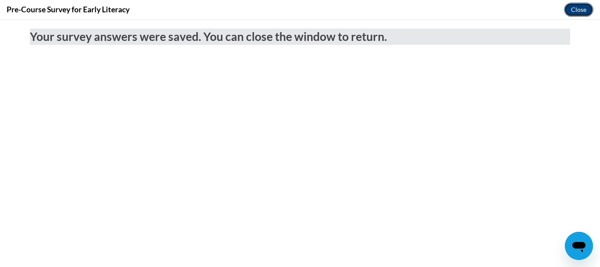
click at [572, 10] on button "Close" at bounding box center [578, 10] width 29 height 14
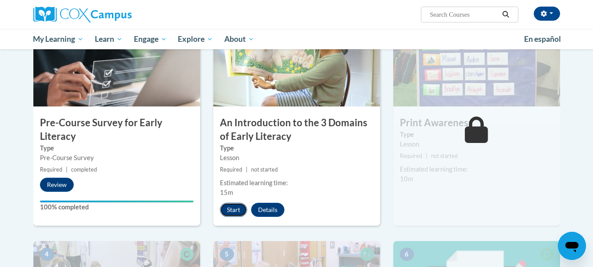
click at [232, 208] on button "Start" at bounding box center [233, 210] width 27 height 14
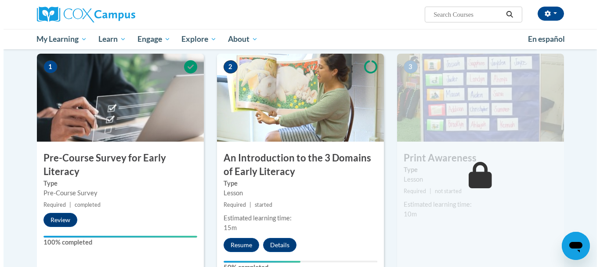
scroll to position [193, 0]
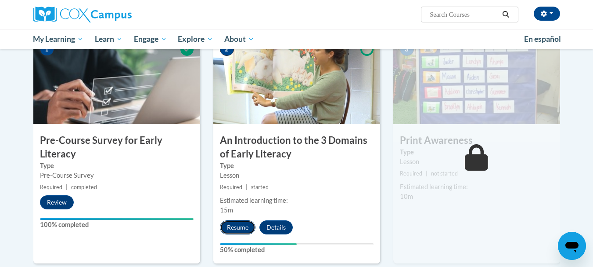
click at [241, 226] on button "Resume" at bounding box center [238, 227] width 36 height 14
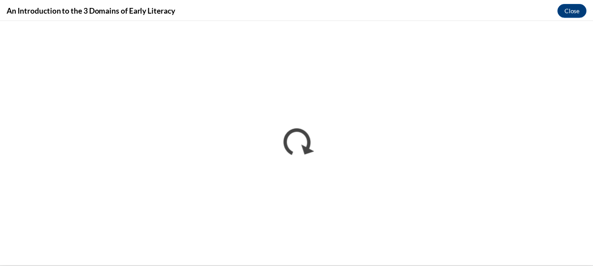
scroll to position [0, 0]
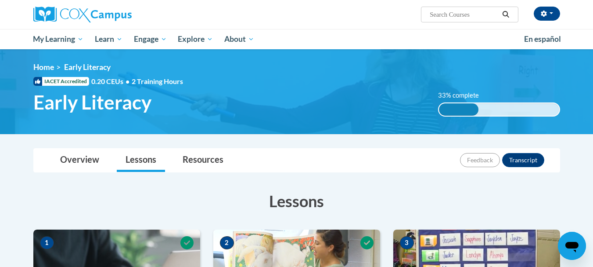
click at [477, 15] on input "Search..." at bounding box center [464, 14] width 70 height 11
click at [477, 15] on input "systematic" at bounding box center [464, 14] width 70 height 11
type input "systematic and explicit"
click at [507, 11] on icon "Search" at bounding box center [506, 14] width 8 height 7
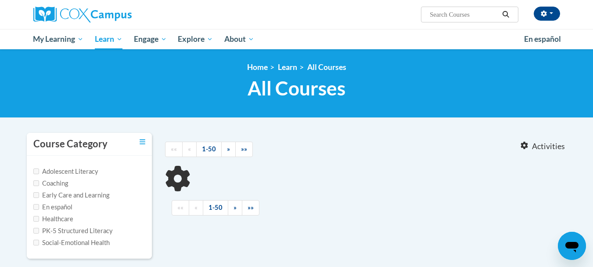
type input "systematic and explicit"
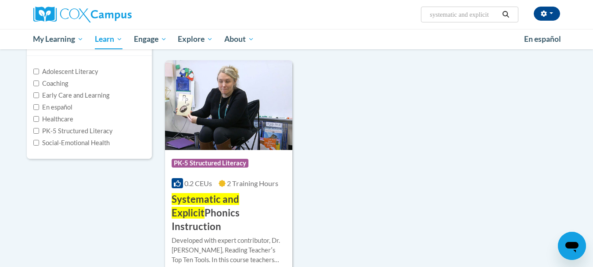
scroll to position [105, 0]
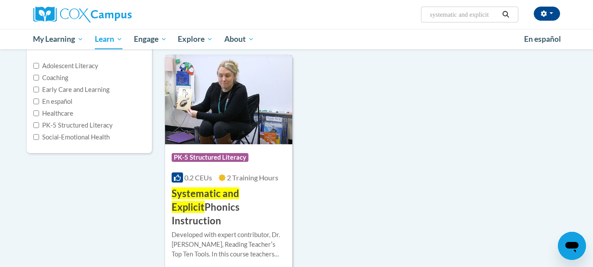
click at [219, 111] on img at bounding box center [229, 99] width 128 height 90
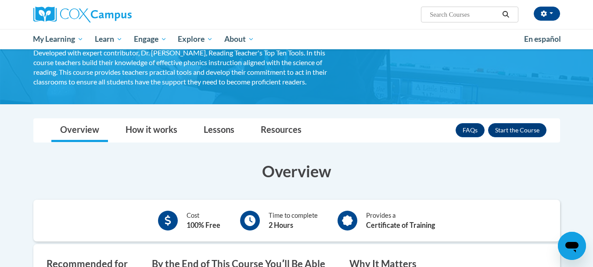
scroll to position [82, 0]
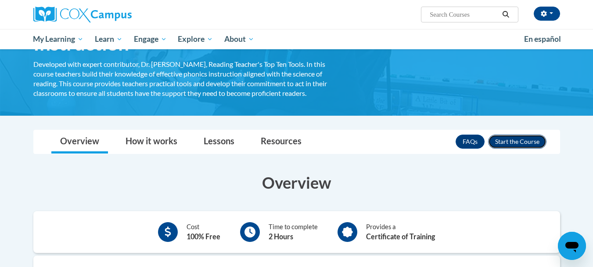
click at [517, 139] on button "Enroll" at bounding box center [517, 141] width 58 height 14
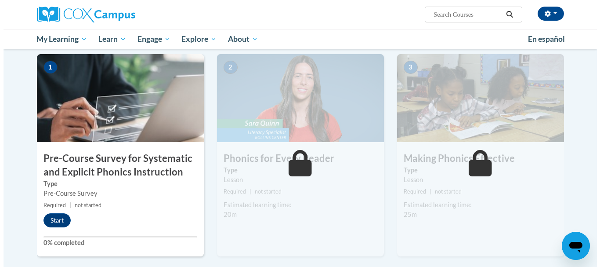
scroll to position [176, 0]
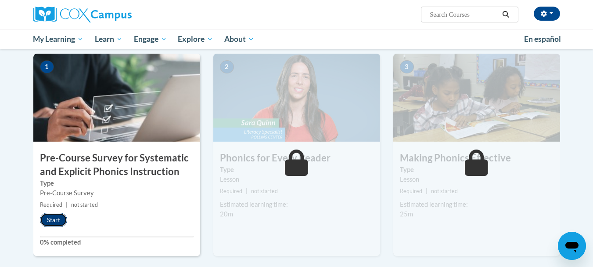
click at [54, 217] on button "Start" at bounding box center [53, 220] width 27 height 14
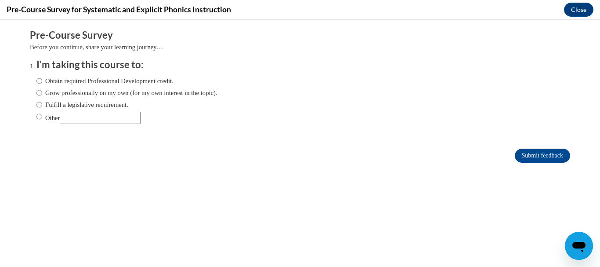
scroll to position [0, 0]
click at [36, 105] on input "Fulfill a legislative requirement." at bounding box center [39, 105] width 6 height 10
radio input "true"
click at [533, 156] on input "Submit feedback" at bounding box center [542, 155] width 55 height 14
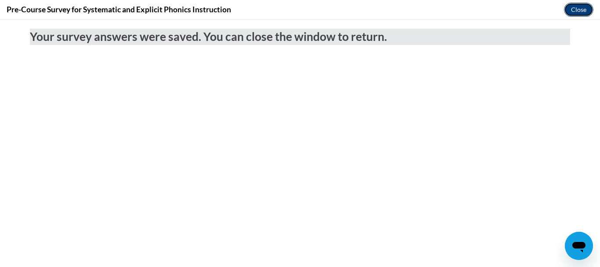
click at [579, 7] on button "Close" at bounding box center [578, 10] width 29 height 14
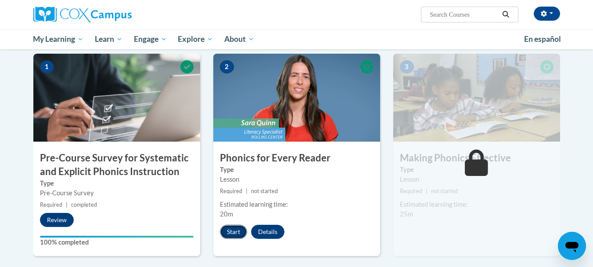
click at [233, 231] on button "Start" at bounding box center [233, 231] width 27 height 14
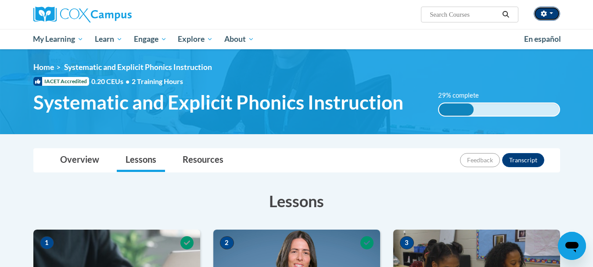
click at [552, 12] on button "button" at bounding box center [547, 14] width 26 height 14
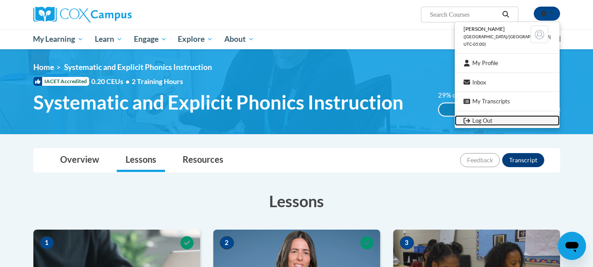
click at [490, 120] on link "Log Out" at bounding box center [507, 120] width 105 height 11
